Goal: Transaction & Acquisition: Purchase product/service

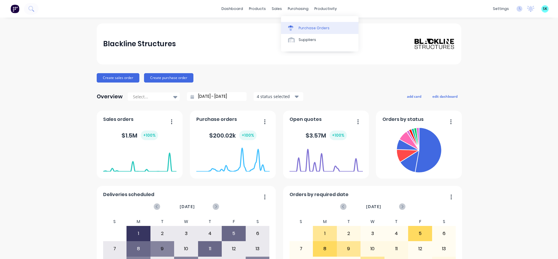
click at [309, 31] on link "Purchase Orders" at bounding box center [319, 28] width 77 height 12
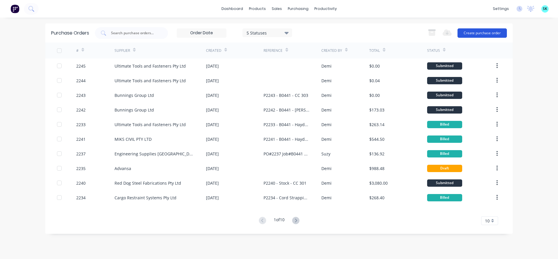
click at [482, 34] on button "Create purchase order" at bounding box center [482, 32] width 49 height 9
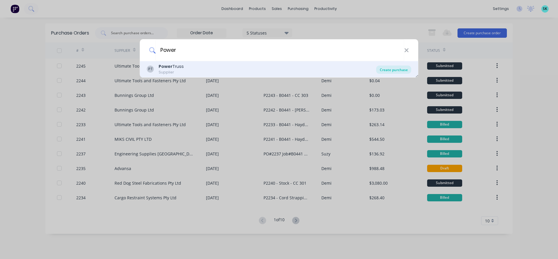
type input "Power"
click at [387, 70] on div "Create purchase" at bounding box center [393, 69] width 35 height 8
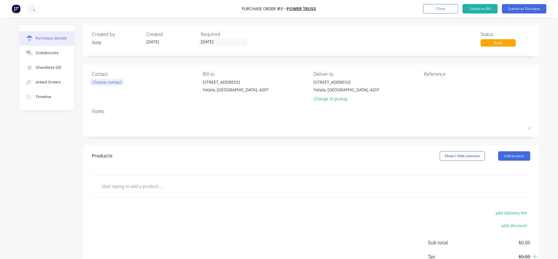
click at [120, 82] on div "Choose contact" at bounding box center [107, 82] width 30 height 6
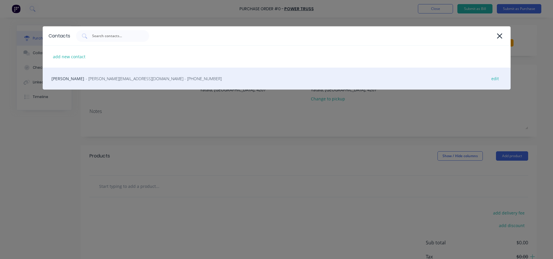
click at [107, 80] on span "- [PERSON_NAME][EMAIL_ADDRESS][DOMAIN_NAME] - [PHONE_NUMBER]" at bounding box center [154, 78] width 136 height 6
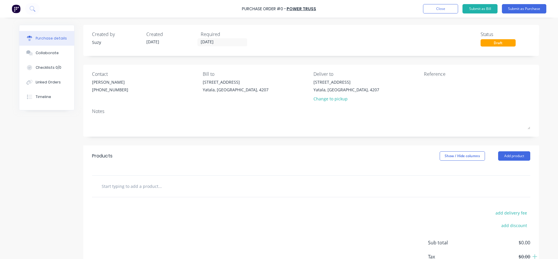
click at [103, 183] on input "text" at bounding box center [159, 186] width 117 height 12
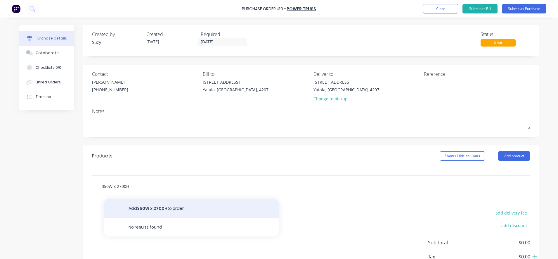
type input "350W x 2700H"
click at [136, 209] on button "Add 350W x 2700H to order" at bounding box center [191, 208] width 175 height 19
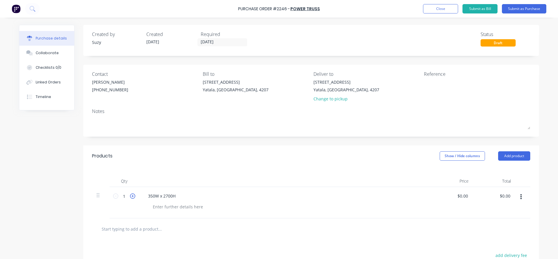
click at [130, 197] on icon at bounding box center [132, 195] width 5 height 5
type input "2"
type input "0.0000"
click at [464, 195] on input "0.0000" at bounding box center [462, 195] width 13 height 8
drag, startPoint x: 466, startPoint y: 196, endPoint x: 449, endPoint y: 198, distance: 17.0
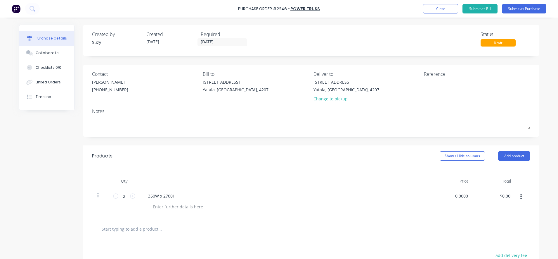
click at [449, 198] on div "0.0000 0.0000" at bounding box center [452, 202] width 42 height 31
type input "$0.00"
click at [449, 227] on div at bounding box center [311, 229] width 429 height 12
click at [113, 228] on input "text" at bounding box center [159, 229] width 117 height 12
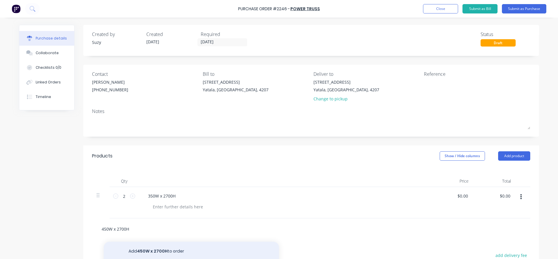
type input "450W x 2700H"
click at [137, 248] on button "Add 450W x 2700H to order" at bounding box center [191, 250] width 175 height 19
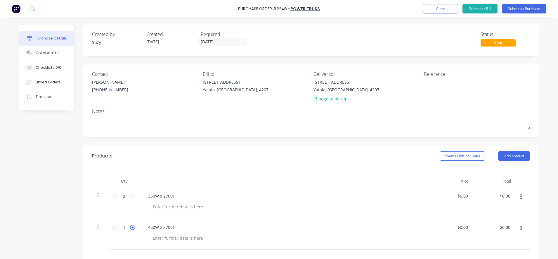
click at [131, 227] on icon at bounding box center [132, 226] width 5 height 5
type input "2"
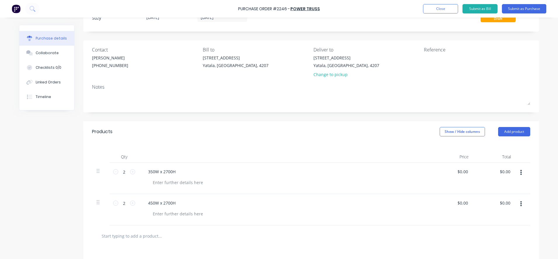
scroll to position [73, 0]
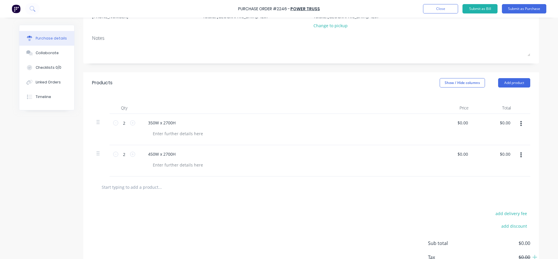
click at [151, 188] on input "text" at bounding box center [159, 187] width 117 height 12
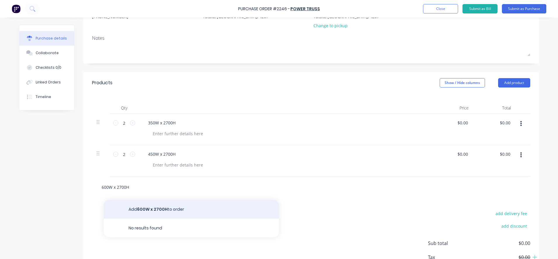
type input "600W x 2700H"
click at [154, 204] on button "Add 600W x 2700H to order" at bounding box center [191, 209] width 175 height 19
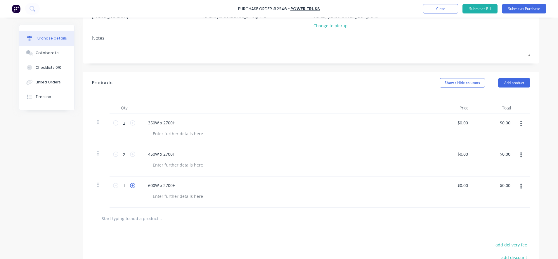
click at [130, 186] on icon at bounding box center [132, 185] width 5 height 5
type input "4"
drag, startPoint x: 129, startPoint y: 186, endPoint x: 128, endPoint y: 216, distance: 30.4
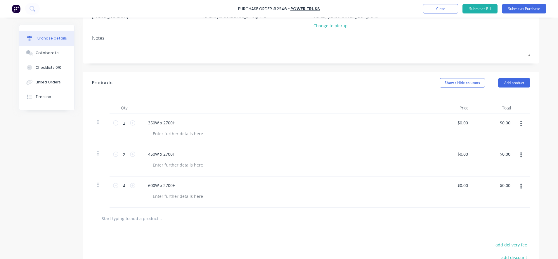
click at [128, 216] on input "text" at bounding box center [159, 218] width 117 height 12
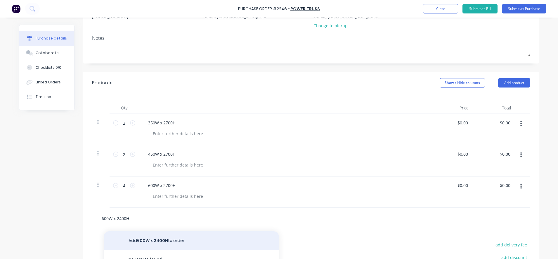
type input "600W x 2400H"
click at [132, 234] on button "Add 600W x 2400H to order" at bounding box center [191, 240] width 175 height 19
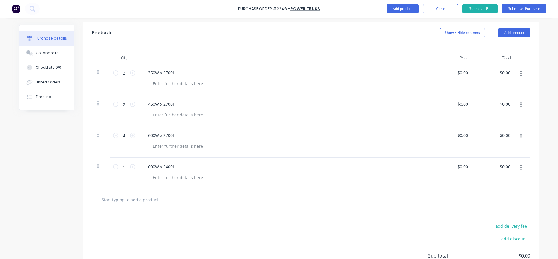
scroll to position [0, 0]
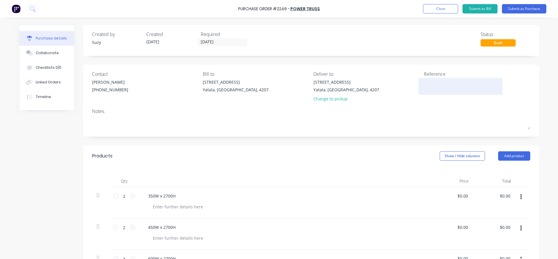
click at [433, 92] on div at bounding box center [460, 86] width 73 height 15
click at [431, 88] on textarea at bounding box center [460, 85] width 73 height 13
type textarea "PO#2246 Job#160 CC#302"
type textarea "x"
type textarea "PO#2246 Job#160 CC#302"
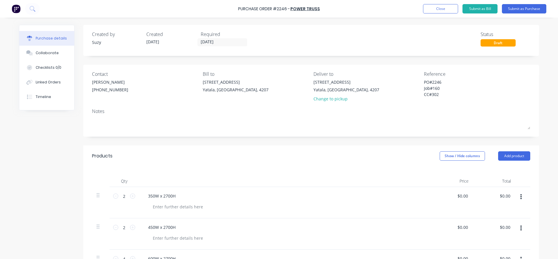
click at [378, 148] on div "Products Show / Hide columns Add product" at bounding box center [311, 155] width 456 height 21
click at [100, 83] on div "[PERSON_NAME]" at bounding box center [110, 82] width 36 height 6
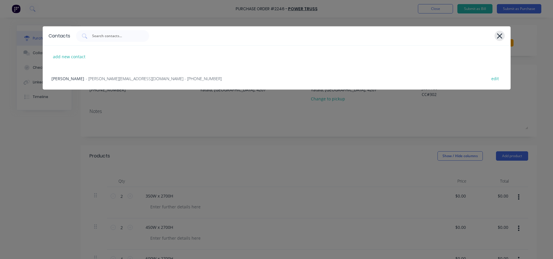
click at [500, 39] on icon at bounding box center [499, 36] width 6 height 8
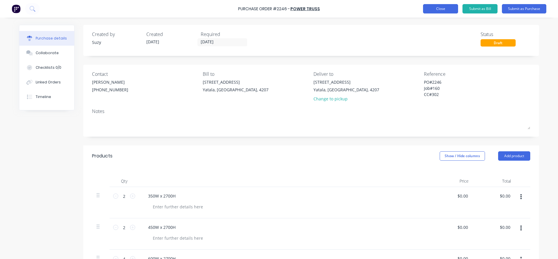
click at [431, 9] on button "Close" at bounding box center [440, 8] width 35 height 9
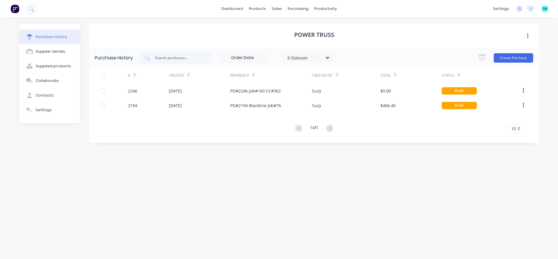
click at [358, 31] on div "Power Truss" at bounding box center [314, 35] width 450 height 25
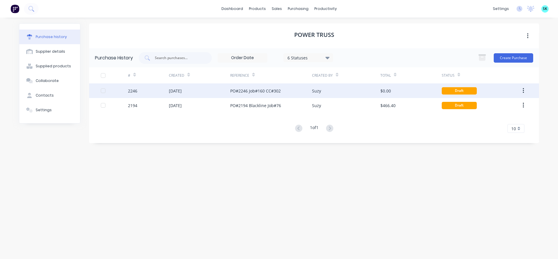
click at [316, 93] on div "Suzy" at bounding box center [316, 91] width 9 height 6
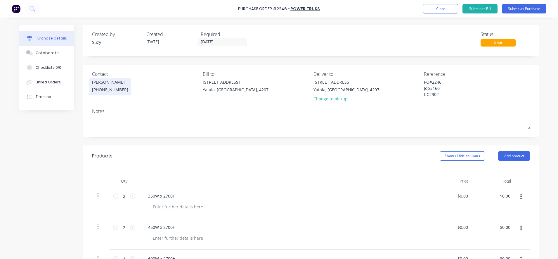
click at [99, 90] on div "[PHONE_NUMBER]" at bounding box center [110, 90] width 36 height 6
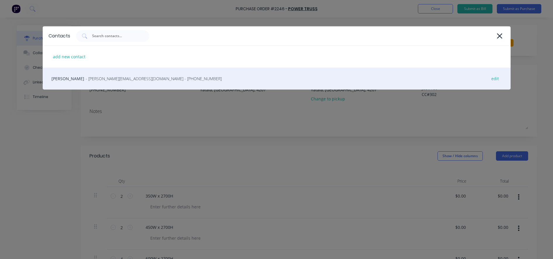
click at [169, 78] on div "[PERSON_NAME] - [PERSON_NAME][EMAIL_ADDRESS][DOMAIN_NAME] - [PHONE_NUMBER] edit" at bounding box center [277, 79] width 468 height 22
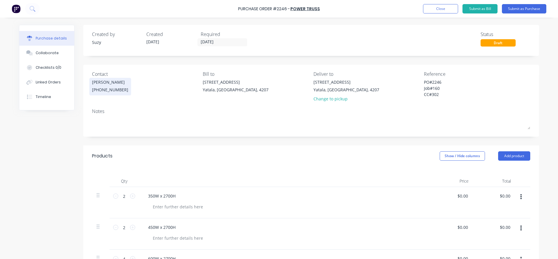
click at [118, 87] on div "[PHONE_NUMBER]" at bounding box center [110, 90] width 36 height 6
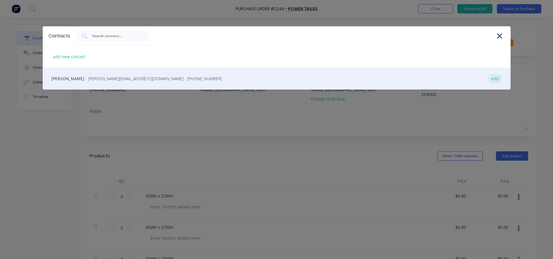
type textarea "x"
click at [494, 81] on div "edit" at bounding box center [494, 78] width 13 height 9
select select "AU"
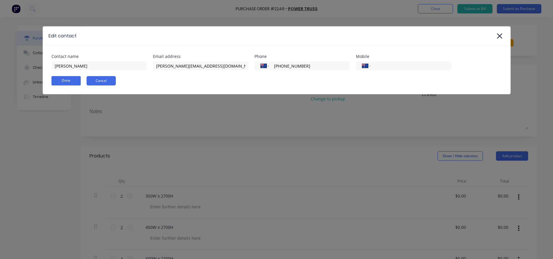
click at [112, 81] on button "Cancel" at bounding box center [101, 80] width 29 height 9
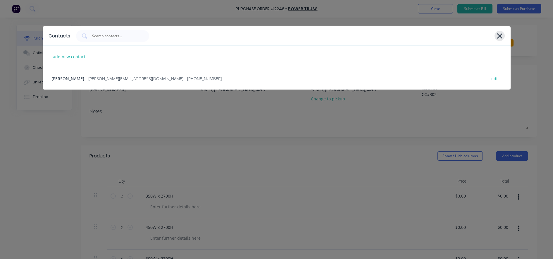
click at [500, 35] on icon at bounding box center [499, 35] width 5 height 5
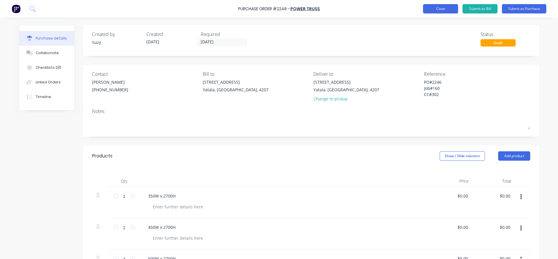
click at [443, 8] on button "Close" at bounding box center [440, 8] width 35 height 9
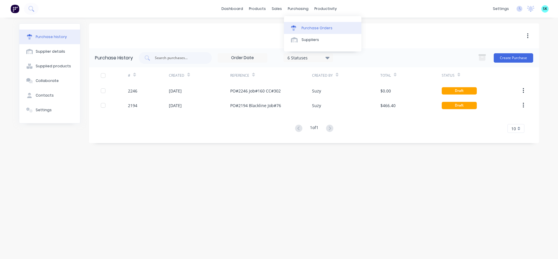
click at [301, 28] on link "Purchase Orders" at bounding box center [322, 28] width 77 height 12
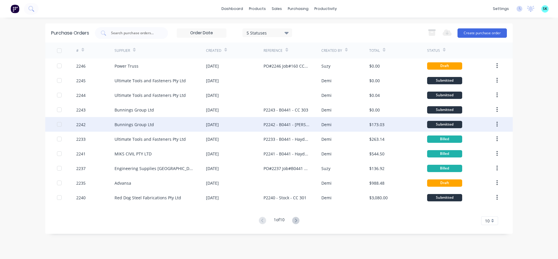
click at [175, 127] on div "Bunnings Group Ltd" at bounding box center [160, 124] width 91 height 15
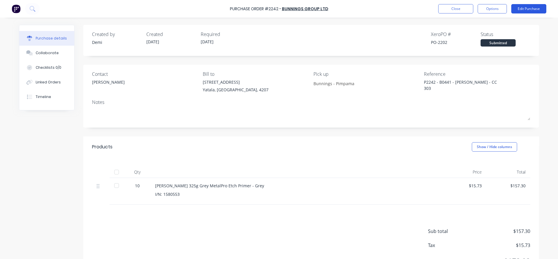
click at [527, 9] on button "Edit Purchase" at bounding box center [528, 8] width 35 height 9
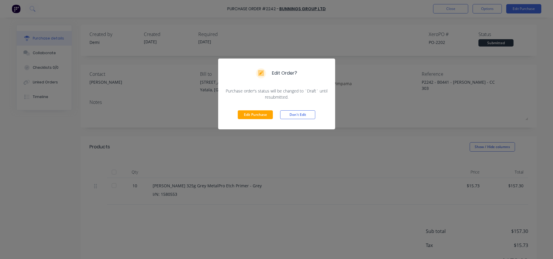
click at [263, 116] on button "Edit Purchase" at bounding box center [255, 114] width 35 height 9
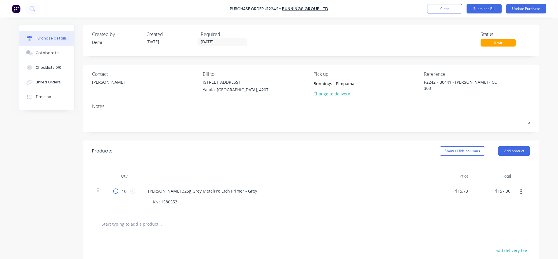
click at [113, 192] on icon at bounding box center [115, 190] width 5 height 5
type textarea "x"
type input "9"
type input "$141.57"
click at [113, 192] on icon at bounding box center [115, 190] width 5 height 5
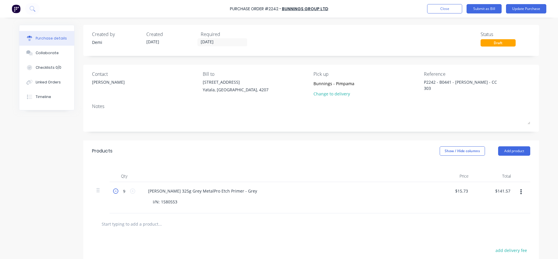
type textarea "x"
type input "8"
type input "$125.84"
click at [265, 231] on div at bounding box center [311, 223] width 438 height 21
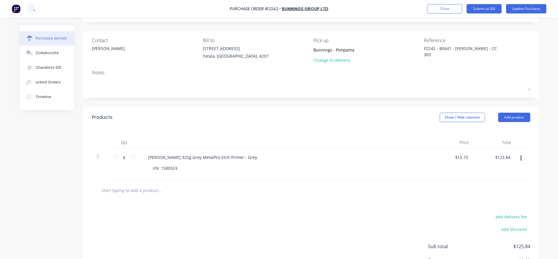
scroll to position [73, 0]
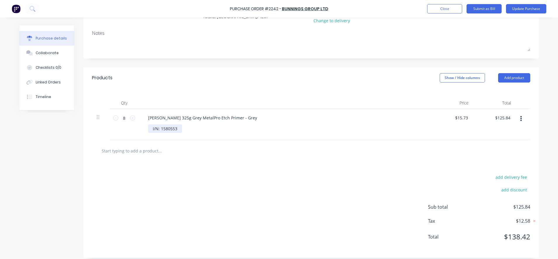
click at [173, 129] on div "I/N: 1580553" at bounding box center [165, 128] width 34 height 8
type textarea "x"
drag, startPoint x: 176, startPoint y: 129, endPoint x: 141, endPoint y: 127, distance: 35.1
click at [141, 127] on div "[PERSON_NAME] 325g Grey MetalPro Etch Primer - Grey I/N: 1580553" at bounding box center [285, 124] width 292 height 31
type textarea "x"
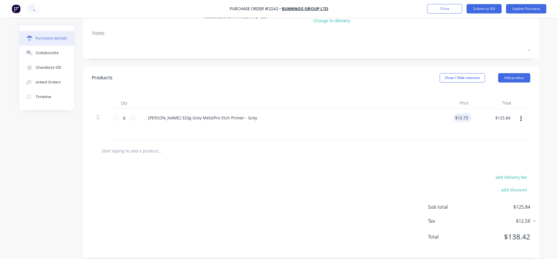
type input "15.7300"
click at [457, 115] on input "15.7300" at bounding box center [462, 117] width 16 height 8
type textarea "x"
drag, startPoint x: 466, startPoint y: 117, endPoint x: 447, endPoint y: 116, distance: 18.4
click at [447, 116] on div "15.7300 15.7300" at bounding box center [452, 124] width 42 height 31
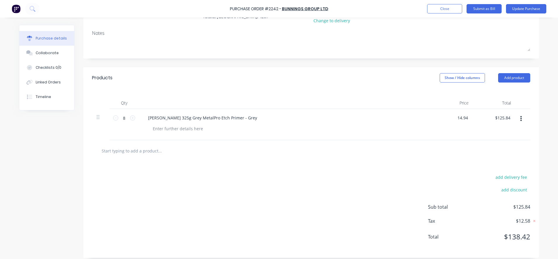
type input "14.94"
type textarea "x"
type input "$14.94"
type input "$119.52"
click at [469, 156] on div at bounding box center [311, 151] width 429 height 12
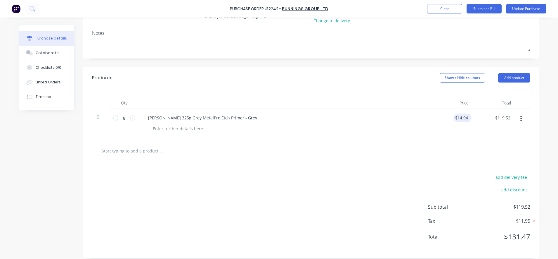
type textarea "x"
type input "14.94"
click at [460, 118] on input "14.94" at bounding box center [462, 117] width 16 height 8
type textarea "x"
drag, startPoint x: 466, startPoint y: 118, endPoint x: 451, endPoint y: 118, distance: 15.2
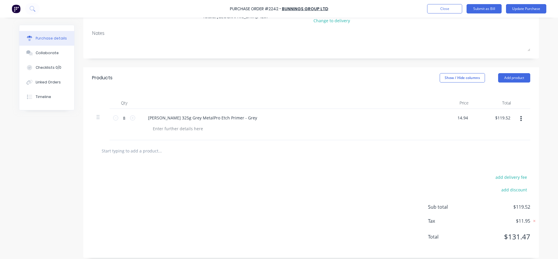
click at [451, 118] on div "14.94 14.94" at bounding box center [452, 124] width 42 height 31
type input "12.94"
type textarea "x"
type input "$12.94"
type input "$103.52"
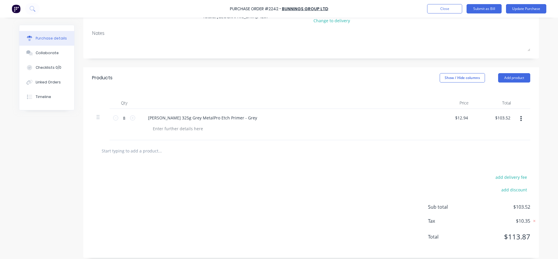
click at [449, 134] on div "$12.94 $12.94" at bounding box center [452, 124] width 42 height 31
type textarea "x"
type input "12.94"
click at [466, 116] on input "12.94" at bounding box center [462, 117] width 16 height 8
type textarea "x"
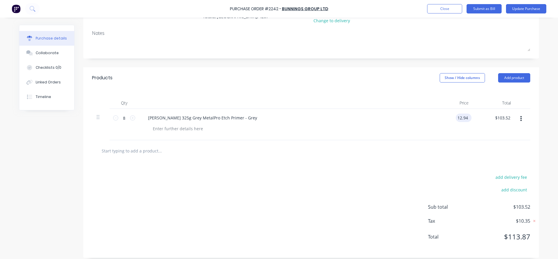
type input "$12.94"
drag, startPoint x: 467, startPoint y: 117, endPoint x: 457, endPoint y: 117, distance: 10.0
click at [457, 117] on div "$12.94 $12.94" at bounding box center [463, 117] width 18 height 8
type textarea "x"
drag, startPoint x: 466, startPoint y: 118, endPoint x: 449, endPoint y: 116, distance: 17.4
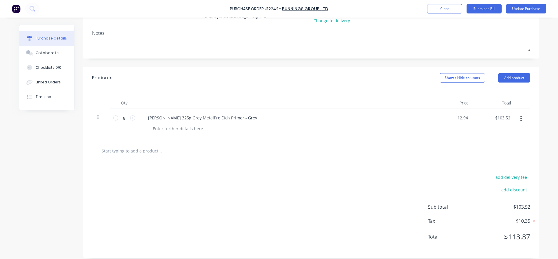
click at [449, 116] on div "12.94 12.94" at bounding box center [452, 124] width 42 height 31
type input "13"
type textarea "x"
type input "$13.00"
type input "$104.00"
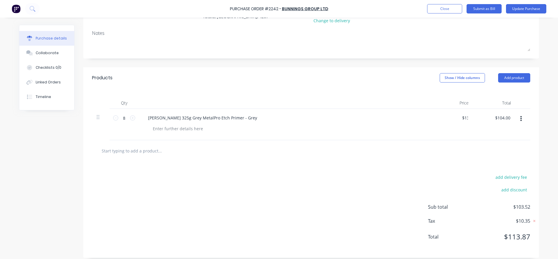
click at [453, 142] on div at bounding box center [311, 150] width 438 height 21
type textarea "x"
click at [466, 119] on input "13" at bounding box center [465, 117] width 8 height 8
type input "14"
type textarea "x"
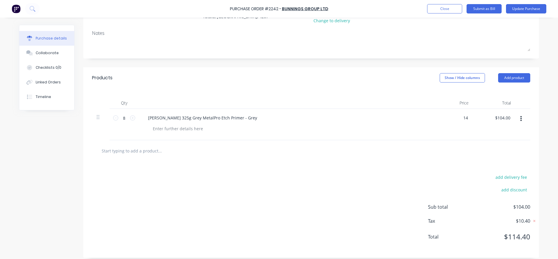
type input "$14.00"
type input "$112.00"
click at [452, 149] on div at bounding box center [311, 151] width 429 height 12
type textarea "x"
drag, startPoint x: 466, startPoint y: 117, endPoint x: 452, endPoint y: 116, distance: 14.9
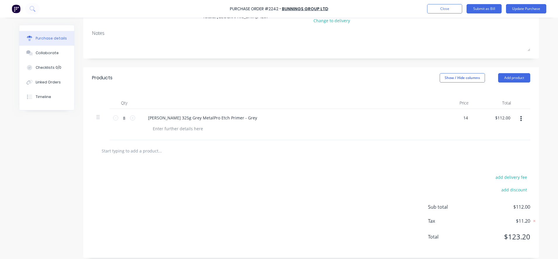
click at [452, 116] on div "14 14" at bounding box center [452, 124] width 42 height 31
type input "13.5"
type textarea "x"
type input "$13.50"
type input "$108.00"
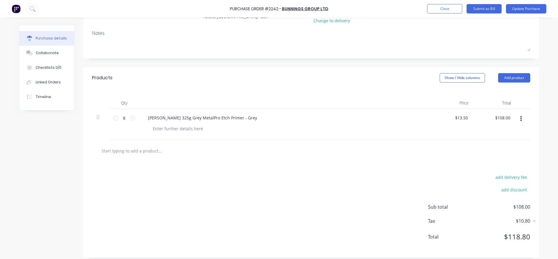
click at [451, 137] on div "$13.50 $13.50" at bounding box center [452, 124] width 42 height 31
type textarea "x"
click at [466, 117] on input "13.5" at bounding box center [462, 117] width 16 height 8
type input "13.6"
type textarea "x"
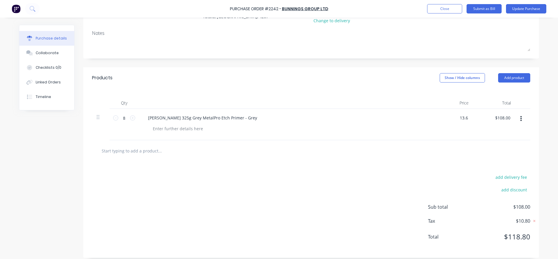
type input "$13.60"
type input "$108.80"
click at [484, 134] on div "$108.80 $108.00" at bounding box center [494, 124] width 42 height 31
type textarea "x"
click at [464, 117] on input "13.6" at bounding box center [463, 117] width 11 height 8
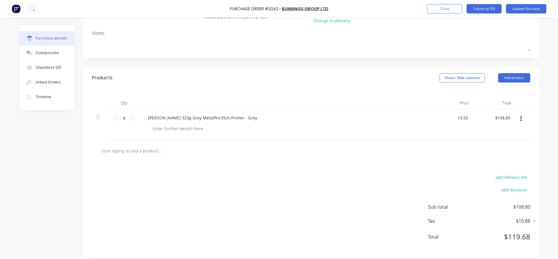
type input "13.55"
type textarea "x"
type input "$13.55"
type input "$108.40"
click at [471, 145] on div at bounding box center [311, 151] width 429 height 12
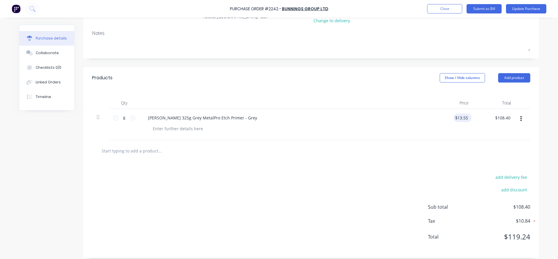
type textarea "x"
click at [465, 117] on input "13.55" at bounding box center [462, 117] width 16 height 8
type input "13.59"
type textarea "x"
type input "$13.59"
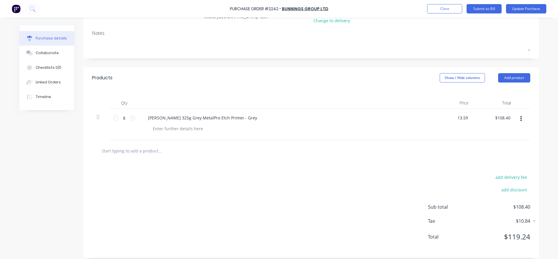
type input "$108.72"
click at [473, 136] on div "$108.72 $108.72" at bounding box center [494, 124] width 42 height 31
type textarea "x"
click at [466, 117] on input "13.59" at bounding box center [462, 117] width 13 height 8
type input "13.57"
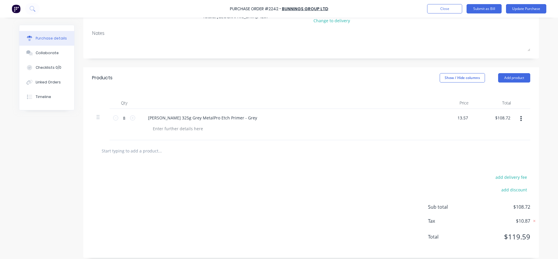
type textarea "x"
type input "$13.57"
type input "$108.56"
click at [466, 139] on div "$13.57 13.57" at bounding box center [452, 124] width 42 height 31
type textarea "x"
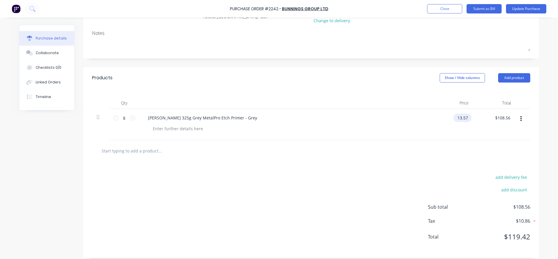
click at [466, 118] on input "13.57" at bounding box center [462, 117] width 16 height 8
type input "13.56"
type textarea "x"
type input "$13.56"
type input "$108.48"
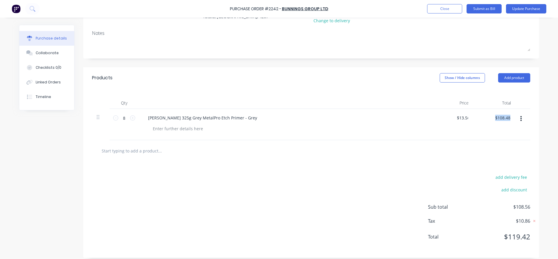
drag, startPoint x: 472, startPoint y: 133, endPoint x: 471, endPoint y: 143, distance: 10.3
click at [471, 143] on div "Products Show / Hide columns Add product Qty Price Total 8 8 [PERSON_NAME] 325g…" at bounding box center [311, 162] width 456 height 190
click at [471, 143] on div at bounding box center [311, 150] width 438 height 21
type textarea "x"
click at [465, 118] on input "13.56" at bounding box center [462, 117] width 16 height 8
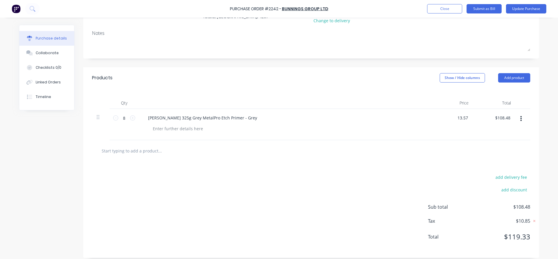
type input "13.57"
type textarea "x"
type input "$13.57"
type input "$108.56"
click at [476, 125] on div "$108.56 $108.56" at bounding box center [494, 124] width 42 height 31
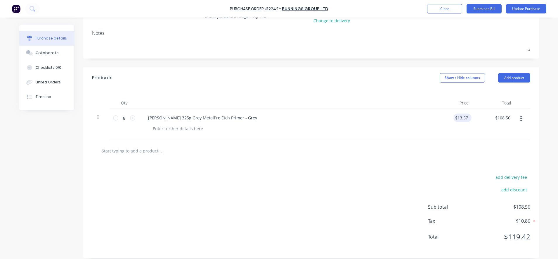
type textarea "x"
click at [466, 117] on input "13.57" at bounding box center [462, 117] width 13 height 8
type input "13.58"
type textarea "x"
type input "$13.58"
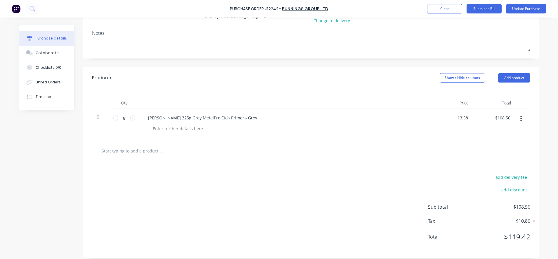
type input "$108.64"
click at [475, 136] on div "$108.64 $108.56" at bounding box center [494, 124] width 42 height 31
type textarea "x"
click at [466, 119] on input "13.58" at bounding box center [462, 117] width 16 height 8
type input "13.585"
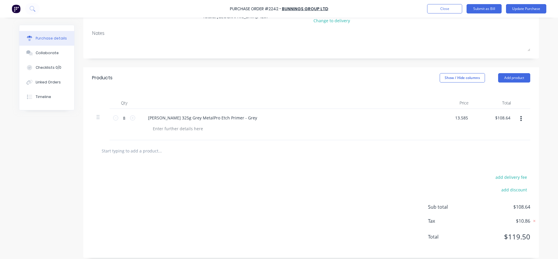
type textarea "x"
type input "$13.585"
type input "$108.68"
click at [473, 145] on div at bounding box center [311, 151] width 429 height 12
type textarea "x"
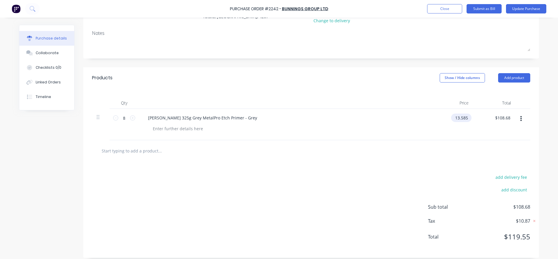
click at [465, 119] on input "13.585" at bounding box center [460, 117] width 18 height 8
type input "13.582"
type textarea "x"
type input "$13.582"
type input "$108.66"
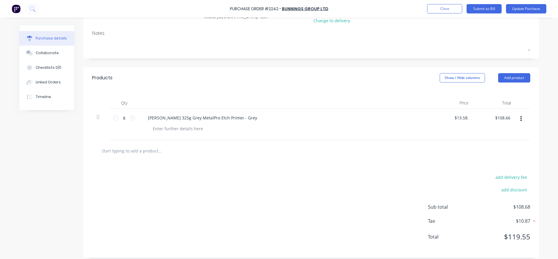
click at [474, 125] on div "$108.66 $108.68" at bounding box center [494, 124] width 42 height 31
click at [467, 119] on div "$13.582 $13.582" at bounding box center [461, 117] width 20 height 8
type textarea "x"
click at [464, 117] on input "13.582" at bounding box center [460, 117] width 18 height 8
type input "13.581"
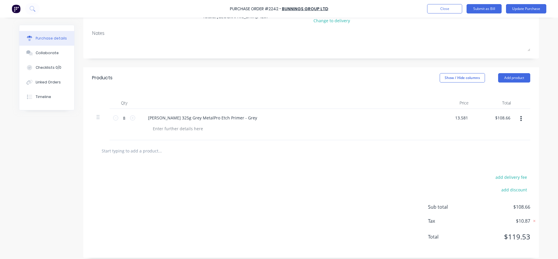
type textarea "x"
type input "$13.581"
type input "$108.65"
click at [483, 144] on div at bounding box center [311, 150] width 438 height 21
click at [524, 11] on button "Update Purchase" at bounding box center [526, 8] width 40 height 9
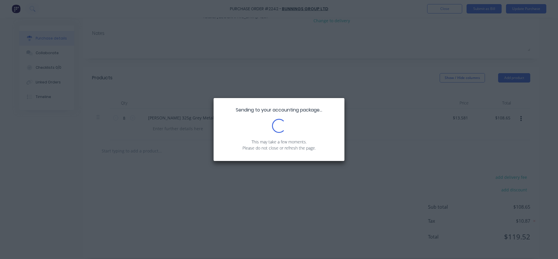
type textarea "x"
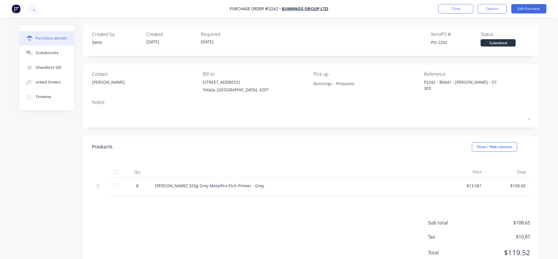
click at [464, 79] on div "P2242 - B0441 - [PERSON_NAME] - CC 303" at bounding box center [460, 86] width 73 height 15
click at [453, 12] on button "Close" at bounding box center [455, 8] width 35 height 9
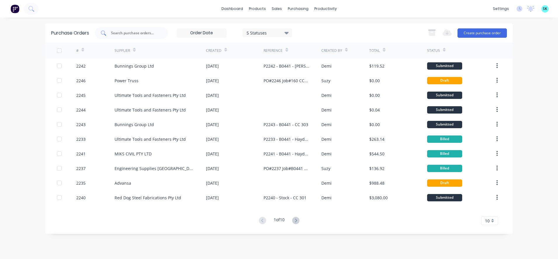
click at [140, 31] on input "text" at bounding box center [134, 33] width 49 height 6
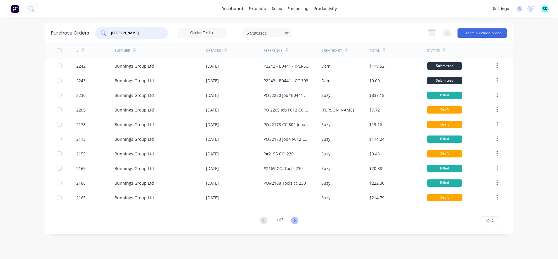
type input "[PERSON_NAME]"
click at [298, 218] on icon at bounding box center [294, 220] width 7 height 7
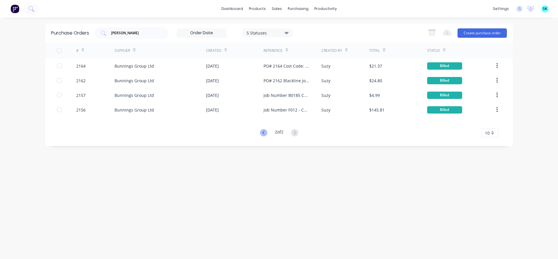
click at [262, 132] on icon at bounding box center [263, 132] width 7 height 7
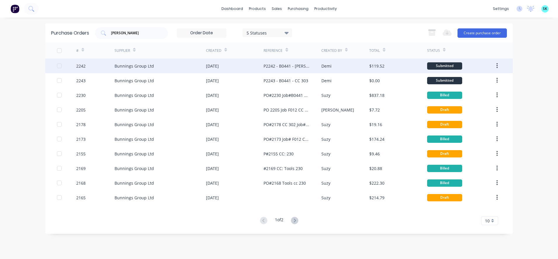
click at [246, 66] on div "[DATE]" at bounding box center [235, 65] width 58 height 15
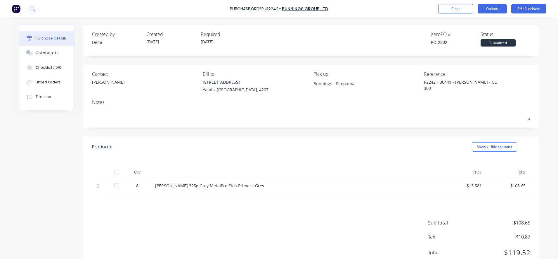
click at [493, 6] on button "Options" at bounding box center [492, 8] width 29 height 9
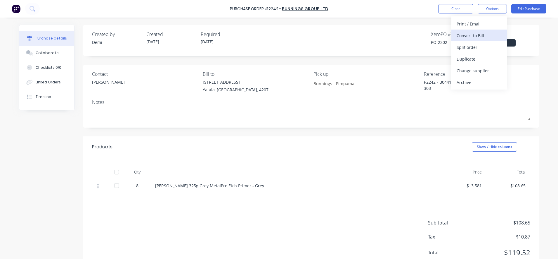
click at [486, 34] on div "Convert to Bill" at bounding box center [479, 35] width 45 height 8
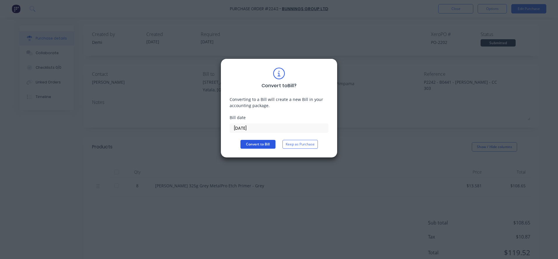
click at [263, 142] on button "Convert to Bill" at bounding box center [258, 144] width 35 height 9
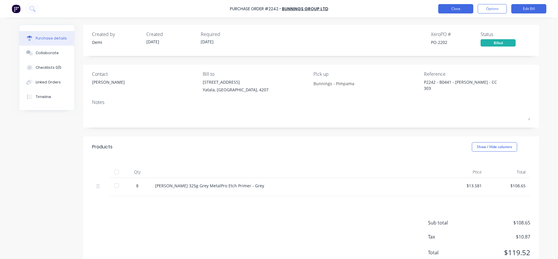
click at [444, 5] on button "Close" at bounding box center [455, 8] width 35 height 9
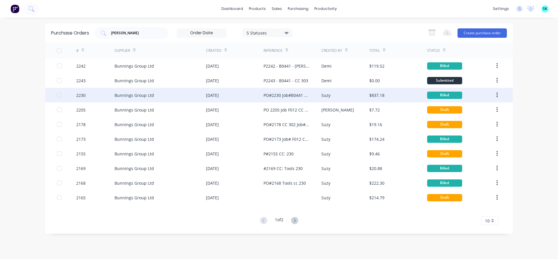
click at [265, 94] on div "PO#2230 Job#B0441 CC#303" at bounding box center [287, 95] width 46 height 6
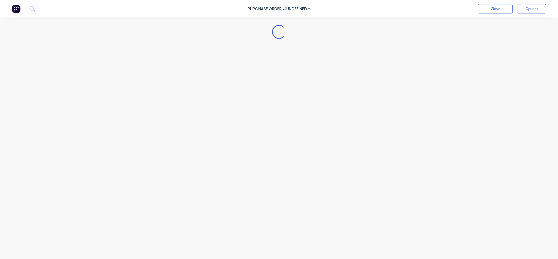
type textarea "x"
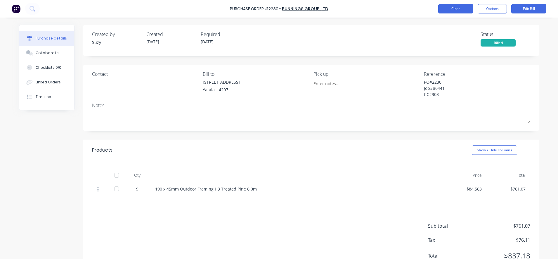
click at [442, 9] on button "Close" at bounding box center [455, 8] width 35 height 9
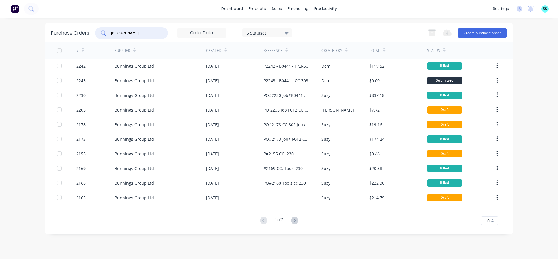
click at [151, 31] on input "[PERSON_NAME]" at bounding box center [134, 33] width 49 height 6
type input "b"
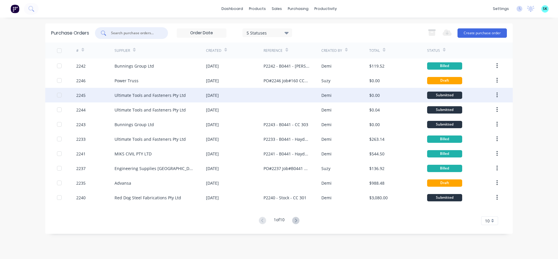
click at [131, 94] on div "Ultimate Tools and Fasteners Pty Ltd" at bounding box center [150, 95] width 71 height 6
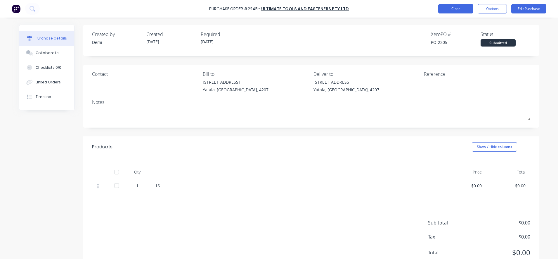
click at [461, 6] on button "Close" at bounding box center [455, 8] width 35 height 9
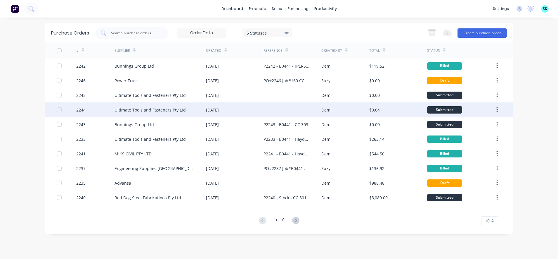
click at [260, 107] on div "[DATE]" at bounding box center [235, 109] width 58 height 15
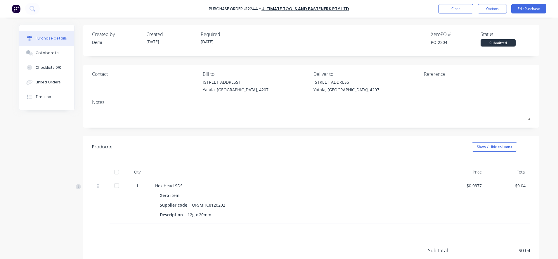
click at [458, 13] on div "Purchase Order #2244 - Ultimate Tools and Fasteners Pty Ltd Close Options Edit …" at bounding box center [279, 9] width 558 height 18
click at [457, 10] on button "Close" at bounding box center [455, 8] width 35 height 9
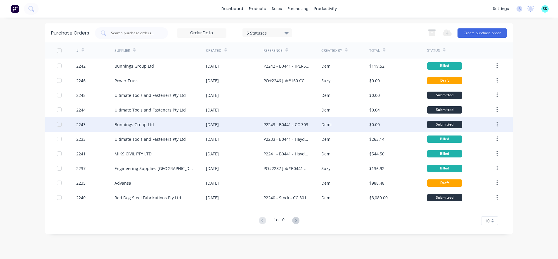
click at [155, 121] on div "Bunnings Group Ltd" at bounding box center [160, 124] width 91 height 15
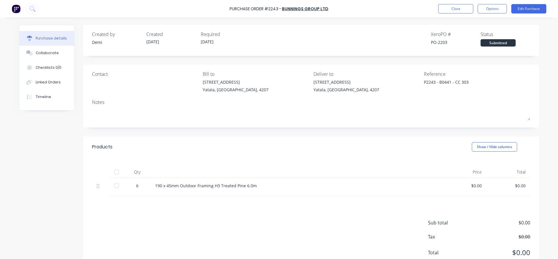
click at [474, 185] on div "$0.00" at bounding box center [464, 185] width 34 height 6
click at [541, 8] on button "Edit Purchase" at bounding box center [528, 8] width 35 height 9
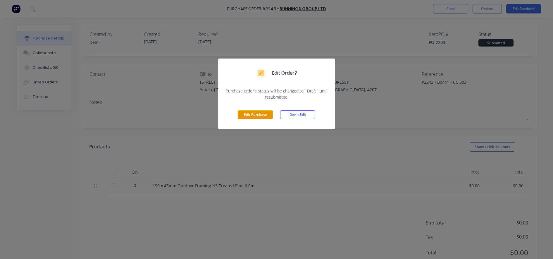
click at [244, 112] on button "Edit Purchase" at bounding box center [255, 114] width 35 height 9
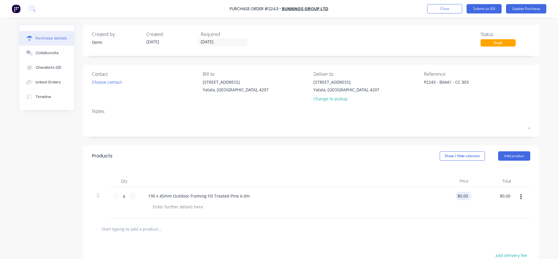
type textarea "x"
type input "0.0000"
click at [464, 194] on input "0.0000" at bounding box center [462, 195] width 13 height 8
type textarea "x"
type input "$0.00"
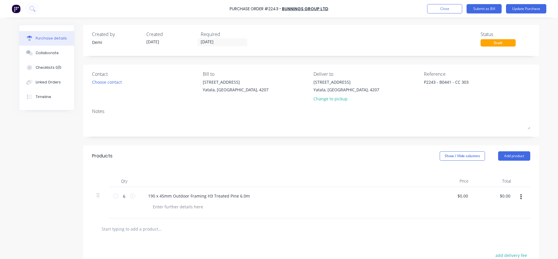
drag, startPoint x: 467, startPoint y: 195, endPoint x: 451, endPoint y: 195, distance: 16.1
click at [451, 195] on div "$0.00 $0.00" at bounding box center [452, 202] width 42 height 31
drag, startPoint x: 451, startPoint y: 195, endPoint x: 453, endPoint y: 202, distance: 7.2
click at [453, 202] on div "$0.00 $0.00" at bounding box center [452, 202] width 42 height 31
type textarea "x"
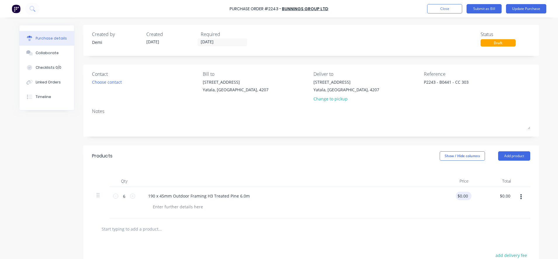
type input "0"
click at [463, 197] on input "0" at bounding box center [465, 195] width 8 height 8
type input "9"
type input "93.02"
type textarea "x"
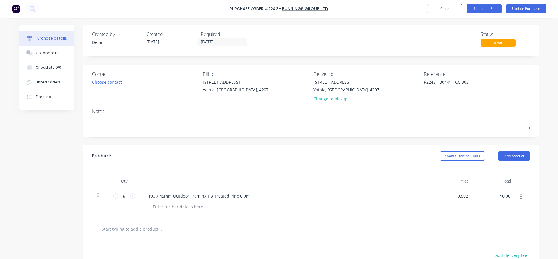
type input "$93.02"
type input "$558.12"
click at [478, 227] on div at bounding box center [311, 229] width 429 height 12
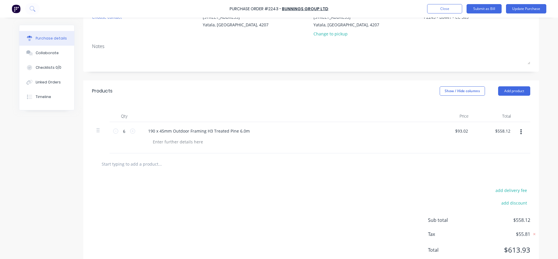
scroll to position [73, 0]
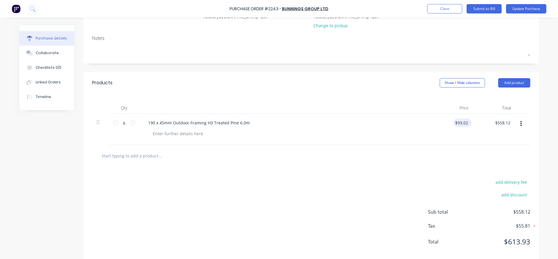
type textarea "x"
type input "93.02"
click at [462, 123] on input "93.02" at bounding box center [462, 122] width 16 height 8
type textarea "x"
drag, startPoint x: 466, startPoint y: 123, endPoint x: 454, endPoint y: 121, distance: 11.9
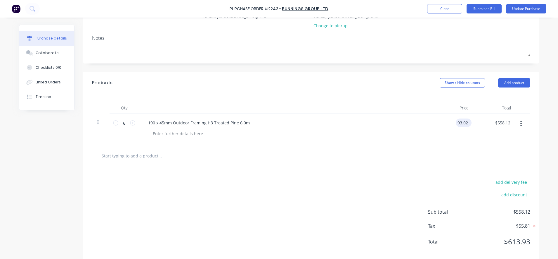
click at [451, 121] on div "93.02 93.02" at bounding box center [452, 129] width 42 height 31
type input "89"
type textarea "x"
type input "$89.00"
type input "$534.00"
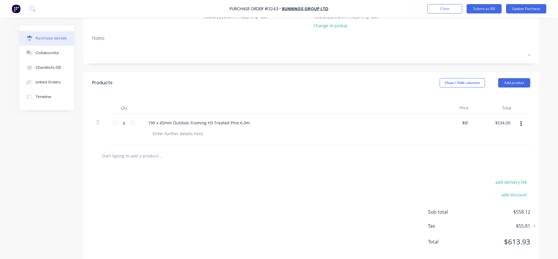
click at [458, 146] on div at bounding box center [311, 155] width 438 height 21
type textarea "x"
click at [464, 124] on input "89" at bounding box center [462, 122] width 16 height 8
type input "88.369"
type textarea "x"
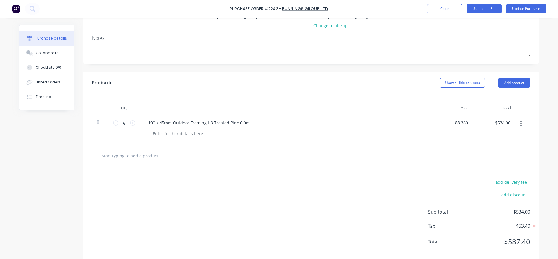
type input "$88.369"
type input "$530.21"
click at [431, 167] on div "add delivery fee add discount Sub total $534.00 Tax $53.40 Total $587.40" at bounding box center [311, 214] width 456 height 96
click at [454, 168] on div "add delivery fee add discount Sub total $530.21 Tax $53.02 Total $583.23" at bounding box center [311, 214] width 456 height 96
type textarea "x"
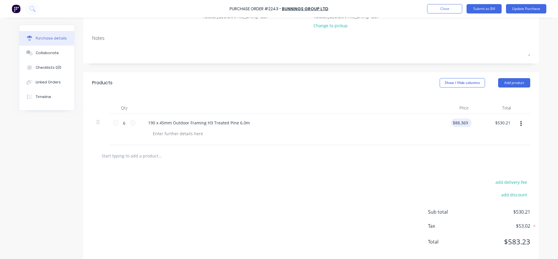
type input "88.369"
click at [464, 120] on input "88.369" at bounding box center [460, 122] width 18 height 8
click at [457, 122] on input "88.369" at bounding box center [462, 122] width 16 height 8
type textarea "x"
type input "$88.369"
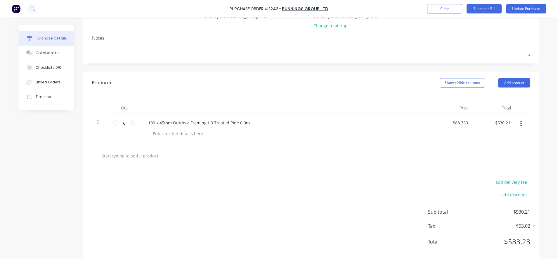
click at [469, 125] on div "$88.369 $88.369" at bounding box center [452, 129] width 42 height 31
type textarea "x"
drag, startPoint x: 465, startPoint y: 121, endPoint x: 443, endPoint y: 117, distance: 22.3
click at [443, 117] on div "88.369 88.369" at bounding box center [452, 129] width 42 height 31
type input "93.02"
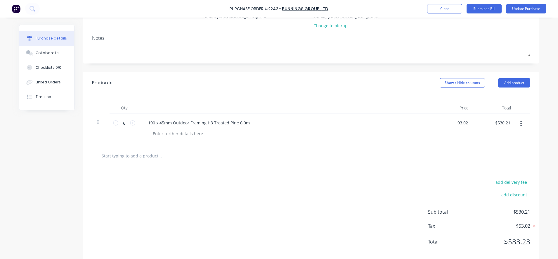
type textarea "x"
type input "$93.02"
type input "$558.12"
click at [460, 137] on div "$93.02 $93.02" at bounding box center [452, 129] width 42 height 31
click at [519, 197] on button "add discount" at bounding box center [514, 195] width 32 height 8
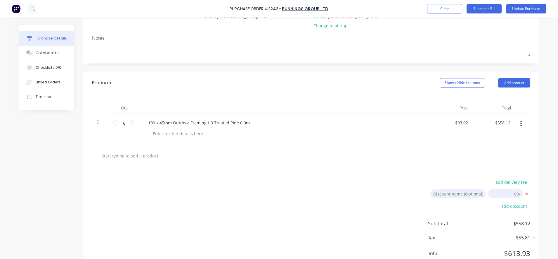
type textarea "x"
click at [512, 194] on input "[DATE]" at bounding box center [505, 193] width 35 height 9
type input "5"
type textarea "x"
type input "5.00%"
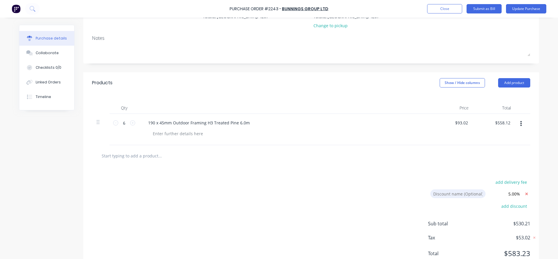
click at [513, 157] on div at bounding box center [311, 156] width 429 height 12
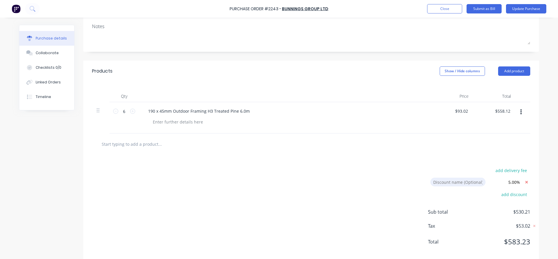
scroll to position [94, 0]
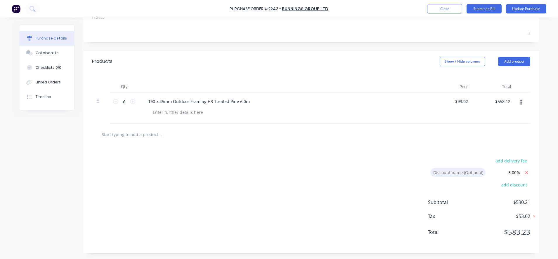
click at [524, 171] on icon at bounding box center [526, 172] width 7 height 7
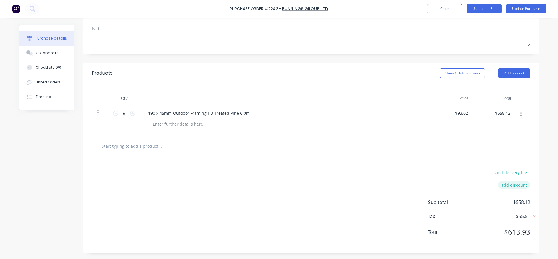
click at [507, 185] on button "add discount" at bounding box center [514, 185] width 32 height 8
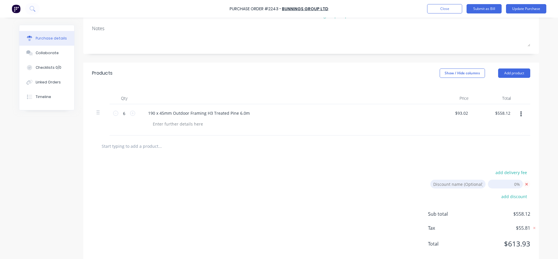
click at [526, 184] on icon at bounding box center [526, 183] width 7 height 7
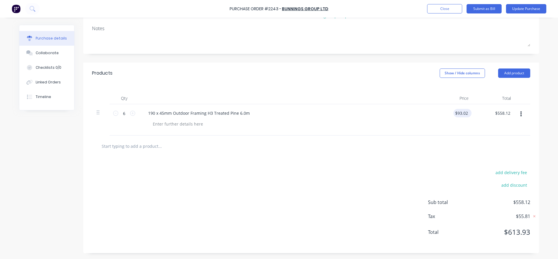
type textarea "x"
click at [466, 113] on input "93.02" at bounding box center [462, 113] width 13 height 8
type input "9"
type input "89"
type textarea "x"
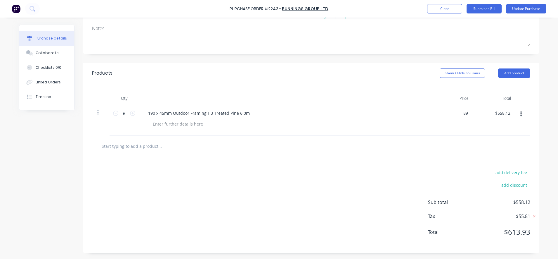
type input "$89.00"
type input "$534.00"
click at [469, 127] on div "$89.00 $89.00" at bounding box center [452, 119] width 42 height 31
type textarea "x"
click at [465, 116] on input "89" at bounding box center [465, 113] width 8 height 8
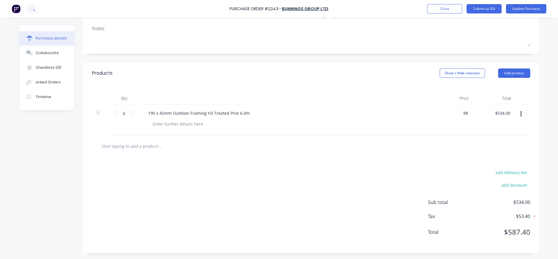
type input "88"
type textarea "x"
type input "$88.00"
type input "$528.00"
click at [461, 142] on div at bounding box center [311, 146] width 429 height 12
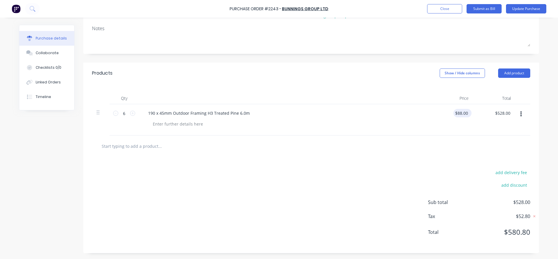
click at [468, 114] on div "$88.00 $88.00" at bounding box center [463, 113] width 18 height 8
type textarea "x"
click at [461, 113] on input "88" at bounding box center [462, 113] width 16 height 8
type input "87"
type textarea "x"
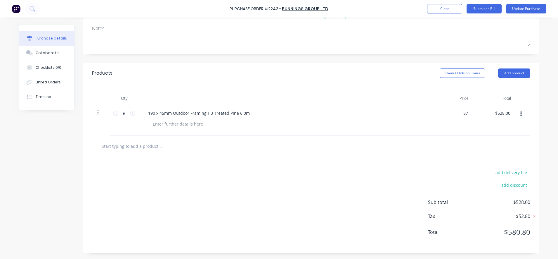
type input "$87.00"
type input "$522.00"
click at [476, 130] on div "$522.00 $528.00" at bounding box center [494, 119] width 42 height 31
type textarea "x"
click at [465, 115] on input "87" at bounding box center [462, 113] width 16 height 8
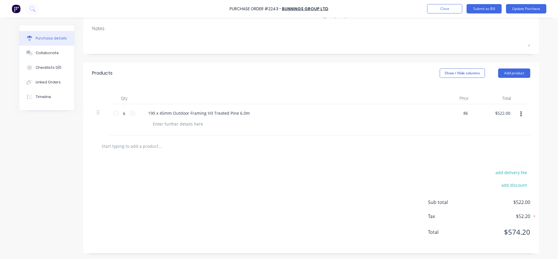
type input "86"
type textarea "x"
type input "$86.00"
type input "$516.00"
click at [465, 134] on div "$86.00 86" at bounding box center [452, 119] width 42 height 31
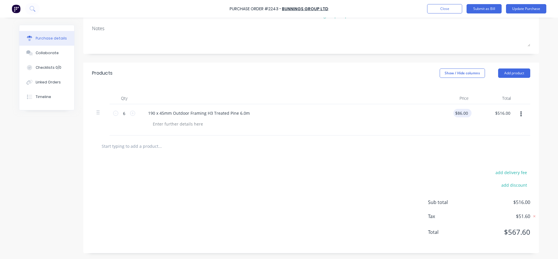
type textarea "x"
click at [462, 114] on input "86" at bounding box center [465, 113] width 8 height 8
type input "85"
type textarea "x"
type input "$85.00"
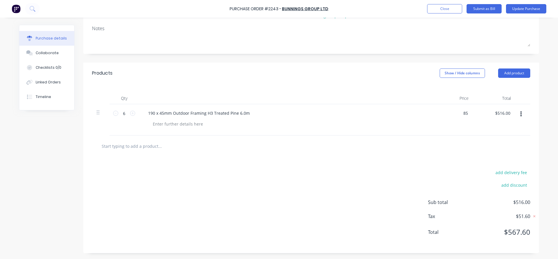
type input "$510.00"
click at [509, 151] on div at bounding box center [311, 146] width 429 height 12
type textarea "x"
click at [463, 113] on input "85" at bounding box center [462, 113] width 16 height 8
type input "84"
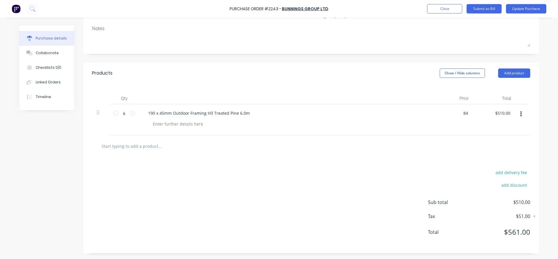
type textarea "x"
type input "$84.00"
type input "$504.00"
click at [487, 134] on div "$504.00 $510.00" at bounding box center [494, 119] width 42 height 31
type textarea "x"
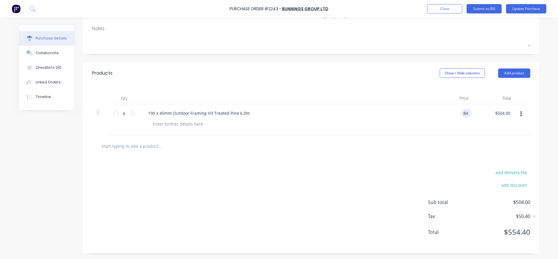
click at [464, 115] on input "84" at bounding box center [465, 113] width 8 height 8
type input "84.5"
type textarea "x"
type input "$84.50"
type input "$507.00"
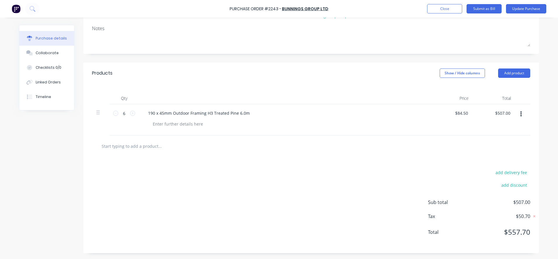
click at [477, 125] on div "$507.00 $507.00" at bounding box center [494, 119] width 42 height 31
type textarea "x"
click at [466, 112] on input "84.5" at bounding box center [463, 113] width 11 height 8
type input "84.52"
type textarea "x"
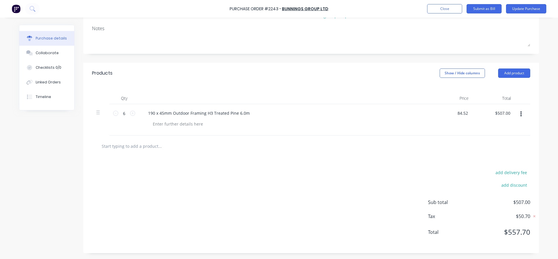
type input "$84.52"
type input "$507.12"
click at [468, 130] on div "$84.52 84.52" at bounding box center [452, 119] width 42 height 31
type textarea "x"
click at [465, 113] on input "84.52" at bounding box center [462, 113] width 13 height 8
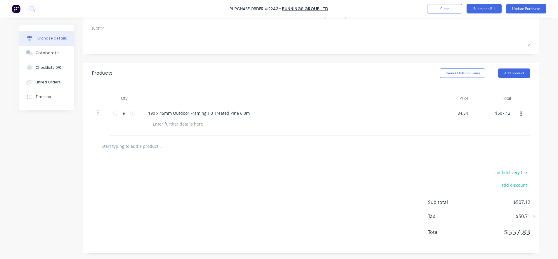
type input "84.54"
type textarea "x"
type input "$84.54"
type input "$507.24"
click at [482, 122] on div "$507.24 $507.24" at bounding box center [494, 119] width 42 height 31
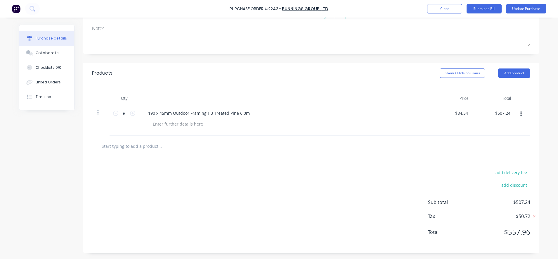
click at [485, 135] on div at bounding box center [311, 145] width 438 height 21
type textarea "x"
click at [466, 111] on input "84.54" at bounding box center [462, 113] width 16 height 8
type input "84.55"
click at [478, 136] on div at bounding box center [311, 145] width 438 height 21
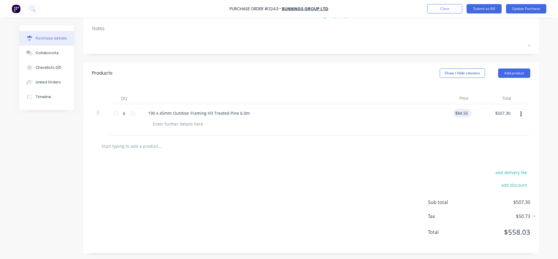
click at [466, 115] on div "$84.55 $84.55" at bounding box center [462, 113] width 16 height 8
click at [465, 113] on input "84.55" at bounding box center [462, 113] width 16 height 8
drag, startPoint x: 459, startPoint y: 128, endPoint x: 458, endPoint y: 137, distance: 9.7
click at [459, 128] on div "$84.551 84.551" at bounding box center [452, 119] width 42 height 31
click at [465, 113] on input "84.551" at bounding box center [462, 113] width 16 height 8
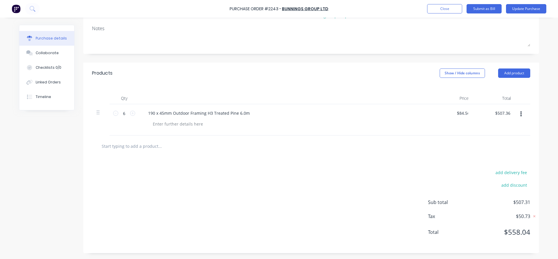
click at [486, 131] on div "$507.36 $507.31" at bounding box center [494, 119] width 42 height 31
click at [464, 113] on input "84.56" at bounding box center [462, 113] width 16 height 8
click at [480, 122] on div "$507.42 $507.36" at bounding box center [494, 119] width 42 height 31
click at [465, 114] on input "84.57" at bounding box center [462, 113] width 13 height 8
click at [473, 151] on div at bounding box center [311, 146] width 429 height 12
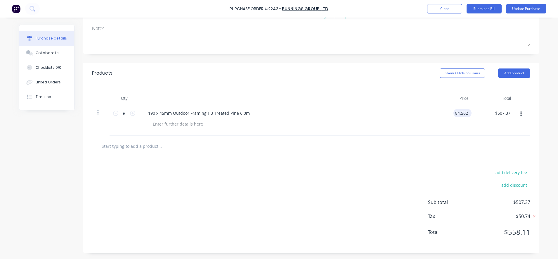
click at [466, 113] on input "84.562" at bounding box center [462, 113] width 16 height 8
click at [483, 144] on div at bounding box center [311, 146] width 429 height 12
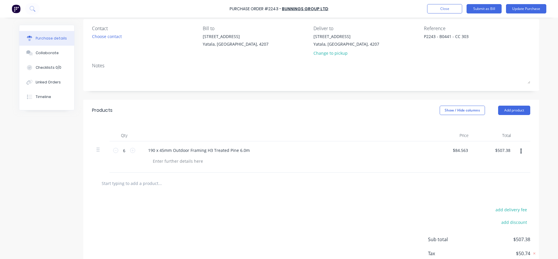
scroll to position [0, 0]
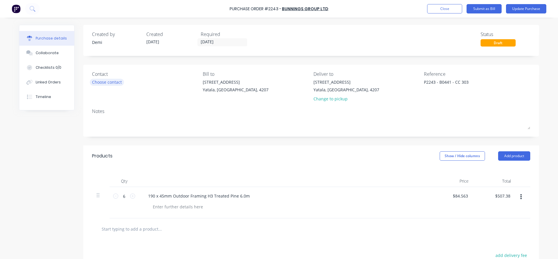
click at [103, 84] on div "Choose contact" at bounding box center [107, 82] width 30 height 6
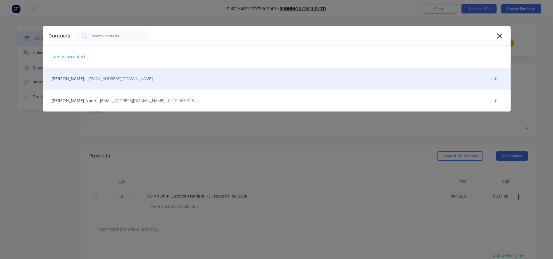
click at [98, 87] on div "[PERSON_NAME] - [EMAIL_ADDRESS][DOMAIN_NAME] - edit" at bounding box center [277, 79] width 468 height 22
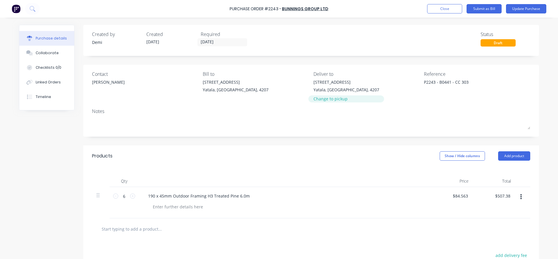
click at [331, 100] on div "Change to pickup" at bounding box center [347, 99] width 66 height 6
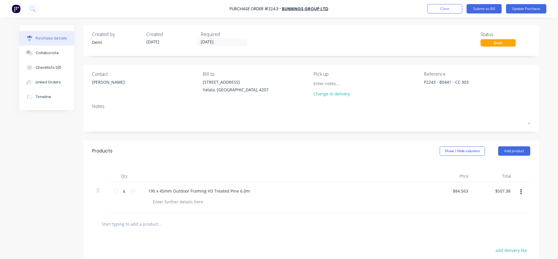
click at [293, 162] on div "Qty Price Total 6 6 190 x 45mm Outdoor Framing H3 Treated Pine 6.0m $84.563 $84…" at bounding box center [311, 187] width 456 height 52
click at [484, 8] on button "Submit as Bill" at bounding box center [484, 8] width 35 height 9
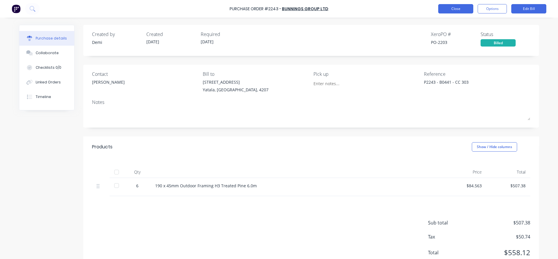
click at [455, 8] on button "Close" at bounding box center [455, 8] width 35 height 9
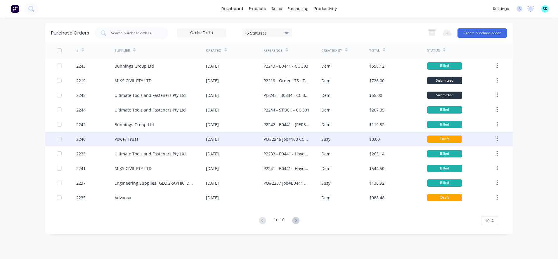
click at [246, 136] on div "[DATE]" at bounding box center [235, 139] width 58 height 15
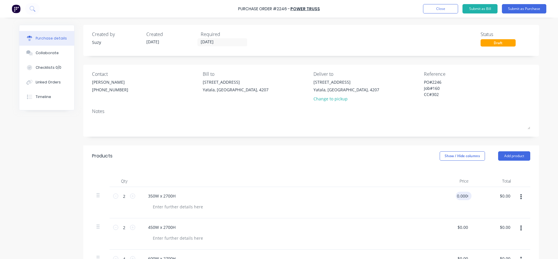
click at [461, 198] on input "0.0000" at bounding box center [462, 195] width 13 height 8
drag, startPoint x: 466, startPoint y: 195, endPoint x: 450, endPoint y: 194, distance: 16.1
click at [450, 194] on div "0.0000 0.0000" at bounding box center [452, 202] width 42 height 31
click at [435, 182] on div "Price" at bounding box center [452, 181] width 42 height 12
click at [465, 226] on input "0.0000" at bounding box center [462, 227] width 16 height 8
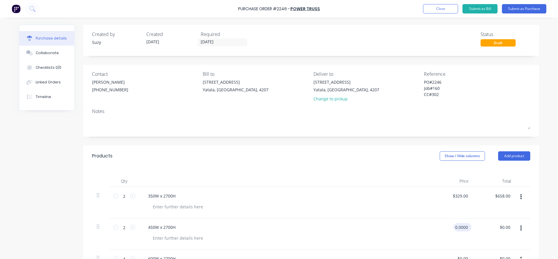
drag, startPoint x: 466, startPoint y: 226, endPoint x: 453, endPoint y: 223, distance: 12.7
click at [454, 223] on input "0.0000" at bounding box center [462, 227] width 16 height 8
click at [442, 209] on div "$329.00 $329.00" at bounding box center [452, 202] width 42 height 31
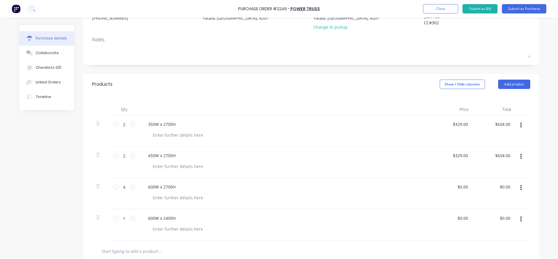
scroll to position [73, 0]
click at [465, 186] on input "0.0000" at bounding box center [462, 185] width 16 height 8
drag, startPoint x: 466, startPoint y: 184, endPoint x: 447, endPoint y: 184, distance: 18.7
click at [447, 184] on div "0.0000 0.0000" at bounding box center [452, 191] width 42 height 31
click at [451, 203] on div "$329.00 329" at bounding box center [452, 191] width 42 height 31
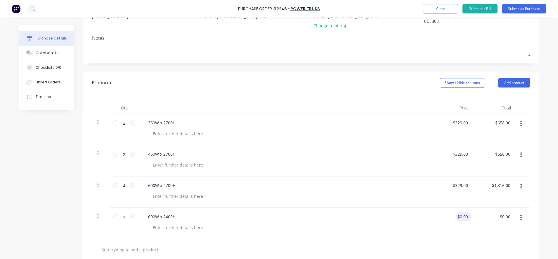
click at [466, 219] on div "$0.00 $0.00" at bounding box center [462, 216] width 13 height 8
click at [466, 216] on input "0.0000" at bounding box center [462, 216] width 16 height 8
drag, startPoint x: 466, startPoint y: 217, endPoint x: 449, endPoint y: 215, distance: 17.1
click at [450, 215] on div "0.0000 0.0000" at bounding box center [452, 223] width 42 height 31
click at [451, 244] on div at bounding box center [311, 249] width 429 height 12
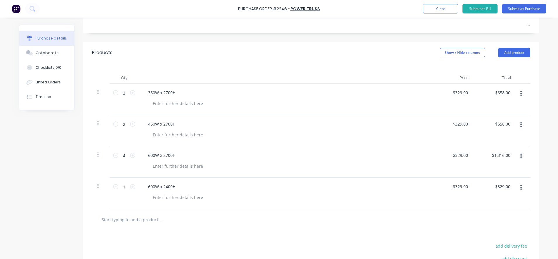
scroll to position [146, 0]
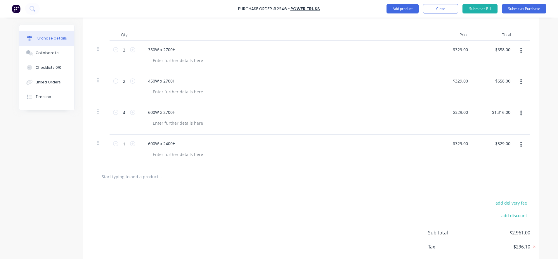
click at [131, 177] on input "text" at bounding box center [159, 176] width 117 height 12
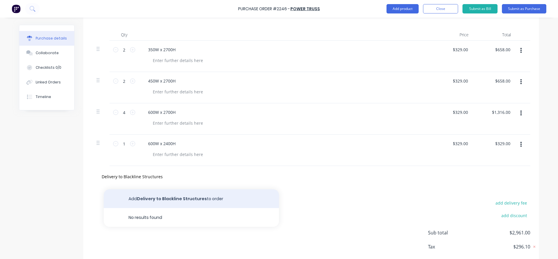
click at [136, 199] on button "Add Delivery to Blackline Structures to order" at bounding box center [191, 198] width 175 height 19
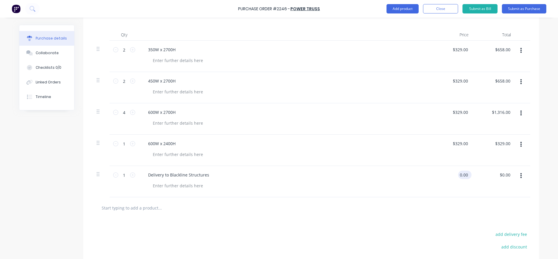
click at [458, 175] on input "0.00" at bounding box center [463, 174] width 11 height 8
drag, startPoint x: 467, startPoint y: 174, endPoint x: 461, endPoint y: 175, distance: 5.7
click at [458, 174] on div "$0.00 $0.00" at bounding box center [464, 174] width 16 height 8
drag, startPoint x: 466, startPoint y: 175, endPoint x: 454, endPoint y: 173, distance: 11.5
click at [454, 173] on div "0 0" at bounding box center [452, 181] width 42 height 31
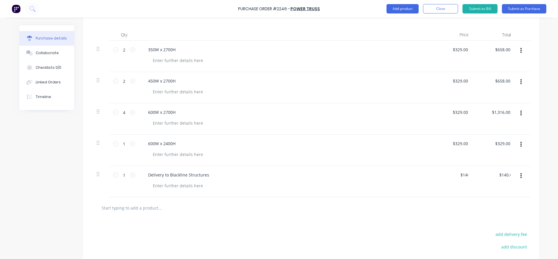
click at [452, 189] on div "$140.00 140" at bounding box center [452, 181] width 42 height 31
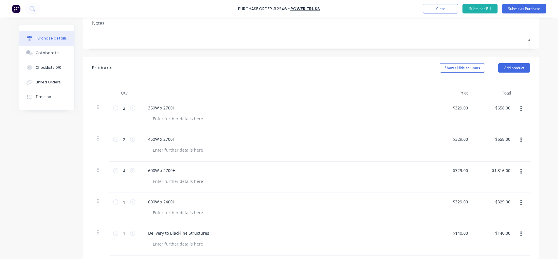
scroll to position [208, 0]
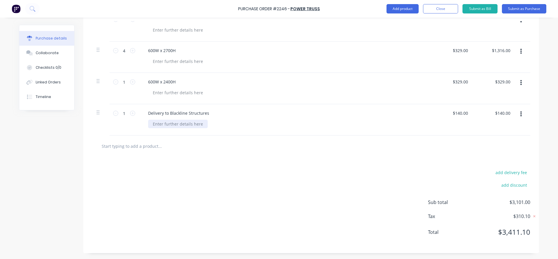
click at [183, 126] on div at bounding box center [178, 124] width 60 height 8
click at [201, 151] on input "text" at bounding box center [159, 146] width 117 height 12
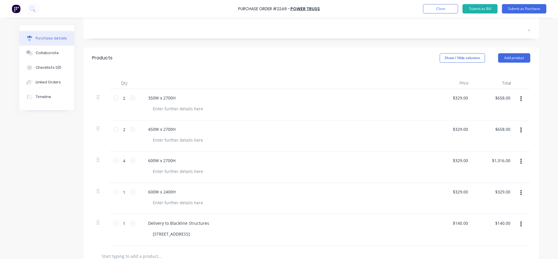
scroll to position [0, 0]
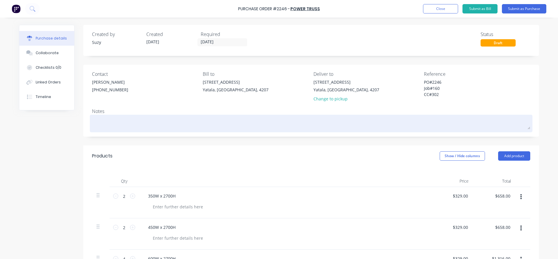
click at [143, 124] on textarea at bounding box center [311, 122] width 438 height 13
paste textarea "QU-7314"
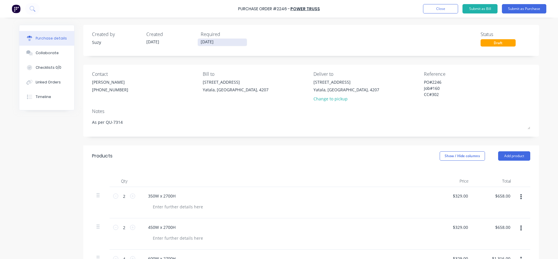
click at [216, 44] on input "[DATE]" at bounding box center [222, 42] width 49 height 7
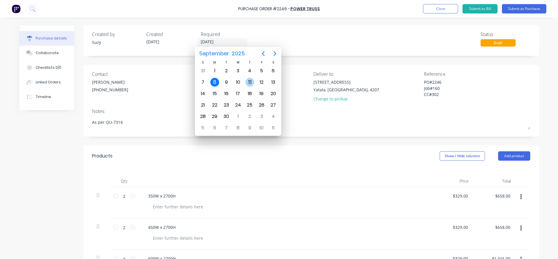
click at [248, 83] on div "11" at bounding box center [250, 82] width 9 height 9
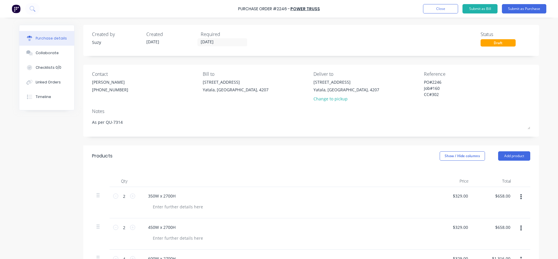
click at [286, 59] on div "Created by Suzy Created [DATE] Required [DATE] Status Draft Contact [PERSON_NAM…" at bounding box center [311, 243] width 456 height 436
click at [450, 10] on button "Close" at bounding box center [440, 8] width 35 height 9
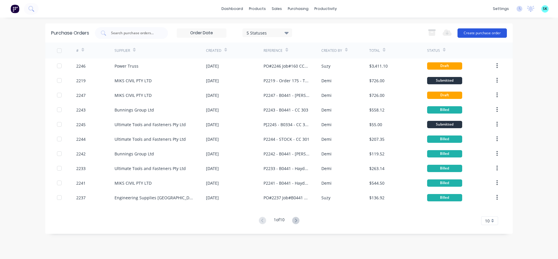
click at [471, 31] on button "Create purchase order" at bounding box center [482, 32] width 49 height 9
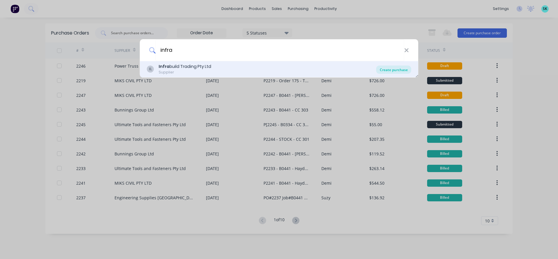
click at [393, 69] on div "Create purchase" at bounding box center [393, 69] width 35 height 8
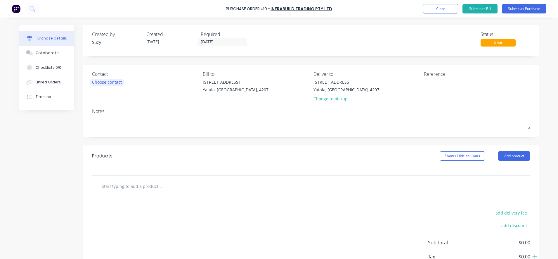
click at [113, 82] on div "Choose contact" at bounding box center [107, 82] width 30 height 6
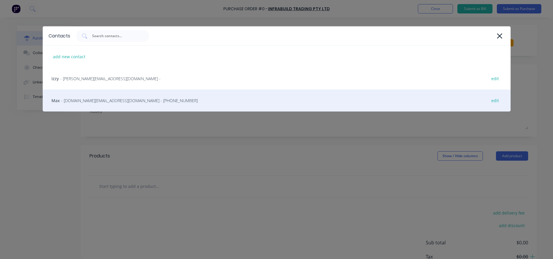
click at [121, 104] on div "Max - [DOMAIN_NAME][EMAIL_ADDRESS][DOMAIN_NAME] - [PHONE_NUMBER] edit" at bounding box center [277, 100] width 468 height 22
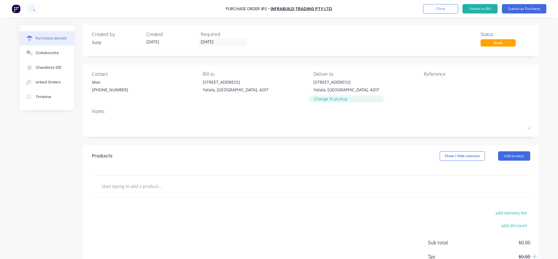
click at [329, 99] on div "Change to pickup" at bounding box center [347, 99] width 66 height 6
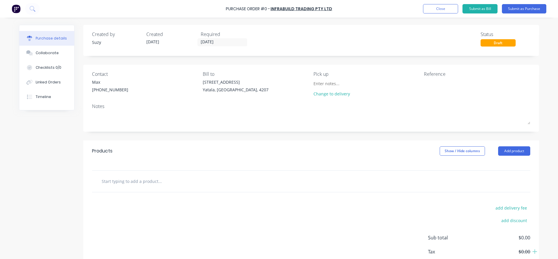
click at [128, 183] on input "text" at bounding box center [159, 181] width 117 height 12
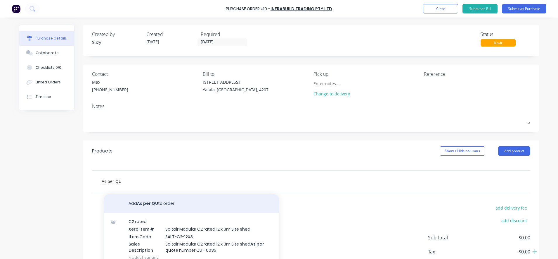
click at [176, 207] on button "Add As per QU to order" at bounding box center [191, 203] width 175 height 19
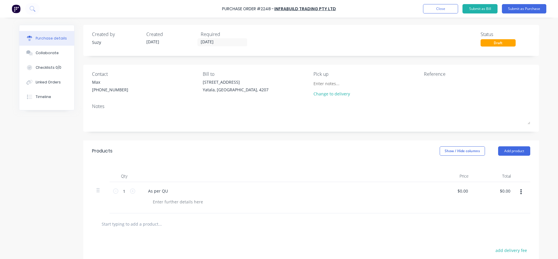
click at [173, 190] on div "As per QU" at bounding box center [285, 190] width 283 height 8
click at [165, 190] on div "As per QU" at bounding box center [158, 190] width 29 height 8
click at [215, 232] on div at bounding box center [311, 223] width 438 height 21
click at [179, 202] on div at bounding box center [178, 201] width 60 height 8
click at [190, 228] on input "text" at bounding box center [159, 224] width 117 height 12
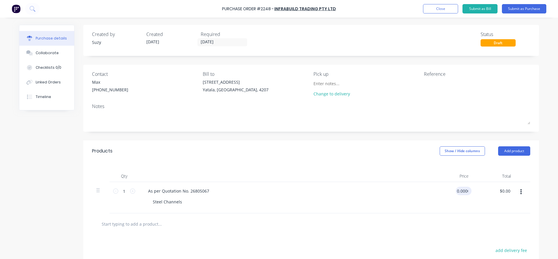
click at [460, 191] on input "0.0000" at bounding box center [462, 190] width 13 height 8
click at [464, 189] on div "$0.00 $0.00" at bounding box center [464, 190] width 16 height 8
drag, startPoint x: 466, startPoint y: 191, endPoint x: 456, endPoint y: 189, distance: 10.0
click at [456, 189] on div "0 0" at bounding box center [452, 197] width 42 height 31
click at [471, 220] on div at bounding box center [311, 224] width 429 height 12
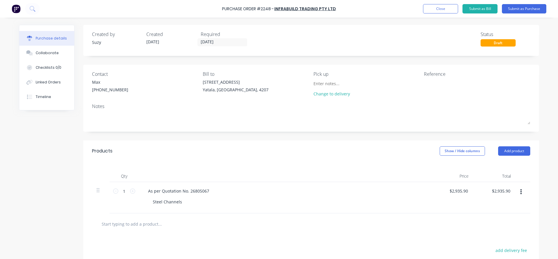
click at [336, 97] on div "Change to delivery" at bounding box center [340, 89] width 53 height 21
click at [333, 93] on div "Change to delivery" at bounding box center [340, 94] width 53 height 6
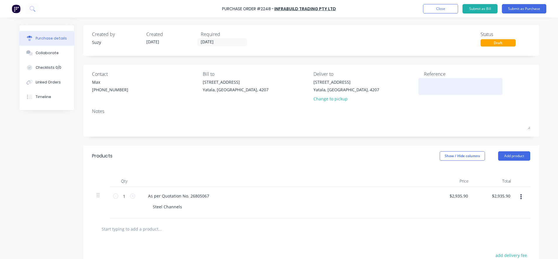
click at [443, 86] on textarea at bounding box center [460, 85] width 73 height 13
click at [179, 207] on div "Steel Channels" at bounding box center [167, 206] width 39 height 8
click at [217, 225] on div at bounding box center [184, 229] width 175 height 12
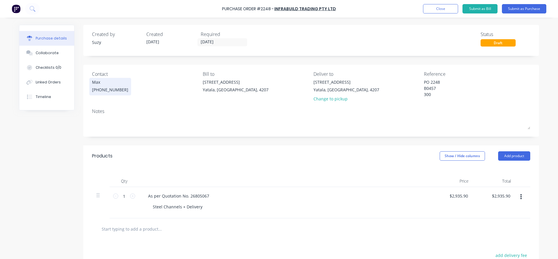
click at [108, 88] on div "[PHONE_NUMBER]" at bounding box center [110, 90] width 36 height 6
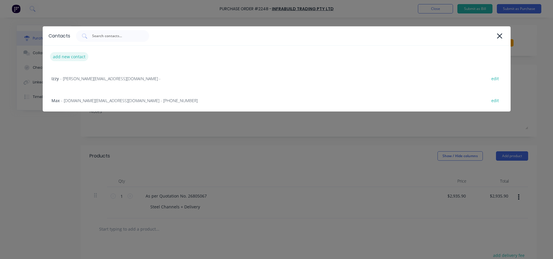
click at [81, 59] on div "add new contact" at bounding box center [69, 56] width 38 height 9
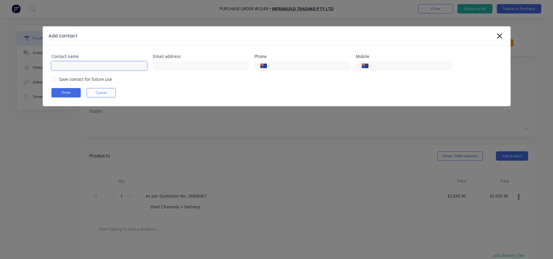
click at [80, 68] on input at bounding box center [99, 65] width 96 height 9
click at [278, 67] on input "tel" at bounding box center [308, 66] width 70 height 7
click at [387, 64] on input "tel" at bounding box center [410, 66] width 70 height 7
click at [397, 100] on div "Contact name [PERSON_NAME] Email address [PERSON_NAME][EMAIL_ADDRESS][DOMAIN_NA…" at bounding box center [277, 76] width 468 height 60
drag, startPoint x: 51, startPoint y: 79, endPoint x: 54, endPoint y: 85, distance: 6.6
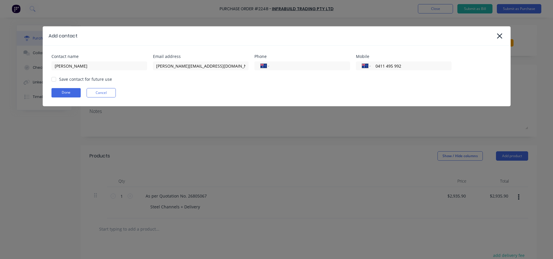
click at [51, 79] on div at bounding box center [54, 79] width 12 height 12
click at [58, 91] on button "Done" at bounding box center [65, 92] width 29 height 9
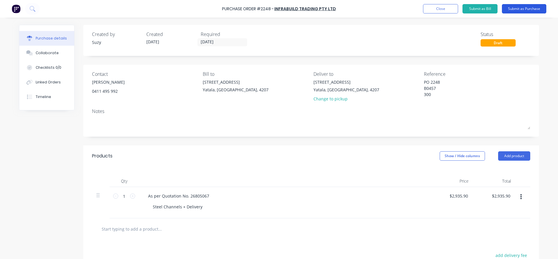
click at [528, 9] on button "Submit as Purchase" at bounding box center [524, 8] width 44 height 9
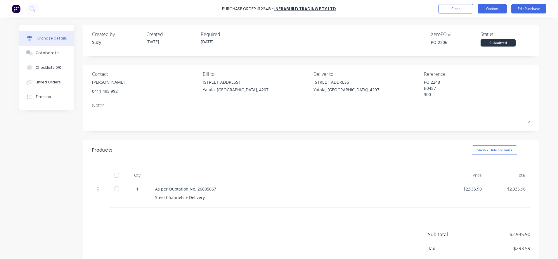
click at [497, 7] on button "Options" at bounding box center [492, 8] width 29 height 9
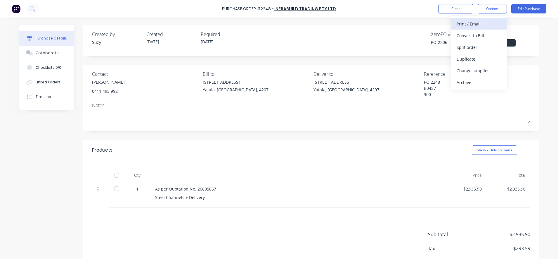
click at [474, 21] on div "Print / Email" at bounding box center [479, 24] width 45 height 8
click at [474, 37] on div "With pricing" at bounding box center [479, 35] width 45 height 8
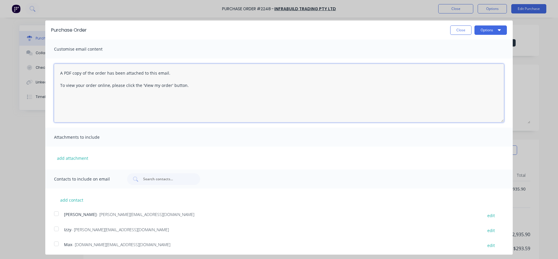
drag, startPoint x: 204, startPoint y: 89, endPoint x: 60, endPoint y: 60, distance: 147.0
click at [60, 60] on div "A PDF copy of the order has been attached to this email. To view your order onl…" at bounding box center [279, 92] width 468 height 69
click at [57, 215] on div at bounding box center [57, 214] width 12 height 12
click at [58, 228] on div at bounding box center [57, 229] width 12 height 12
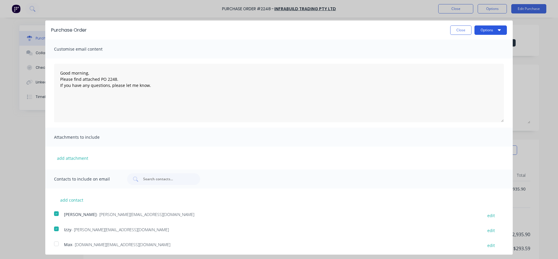
click at [488, 32] on button "Options" at bounding box center [491, 29] width 32 height 9
click at [481, 51] on button "Email" at bounding box center [480, 57] width 56 height 12
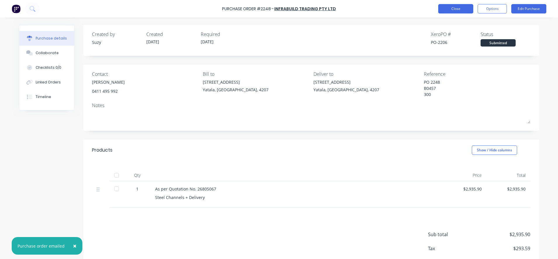
click at [454, 10] on button "Close" at bounding box center [455, 8] width 35 height 9
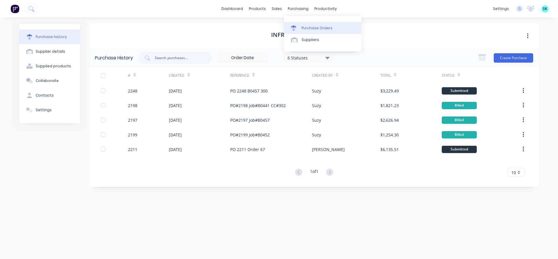
click at [293, 25] on icon at bounding box center [293, 27] width 5 height 5
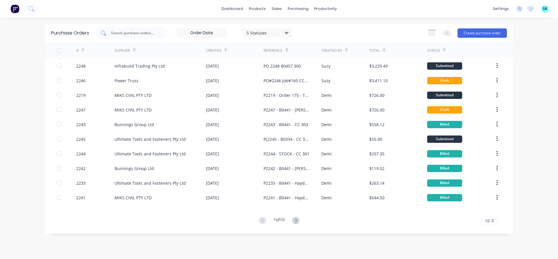
click at [155, 32] on input "text" at bounding box center [134, 33] width 49 height 6
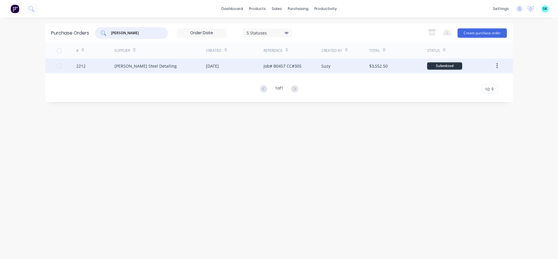
click at [275, 71] on div "Job# B0457 CC#305" at bounding box center [293, 65] width 58 height 15
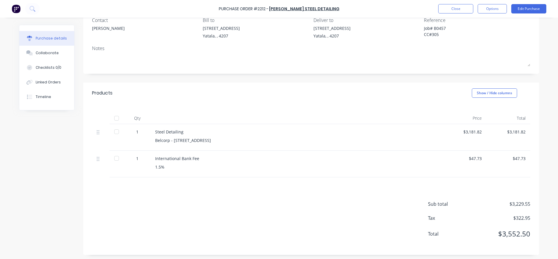
scroll to position [56, 0]
